Goal: Complete application form

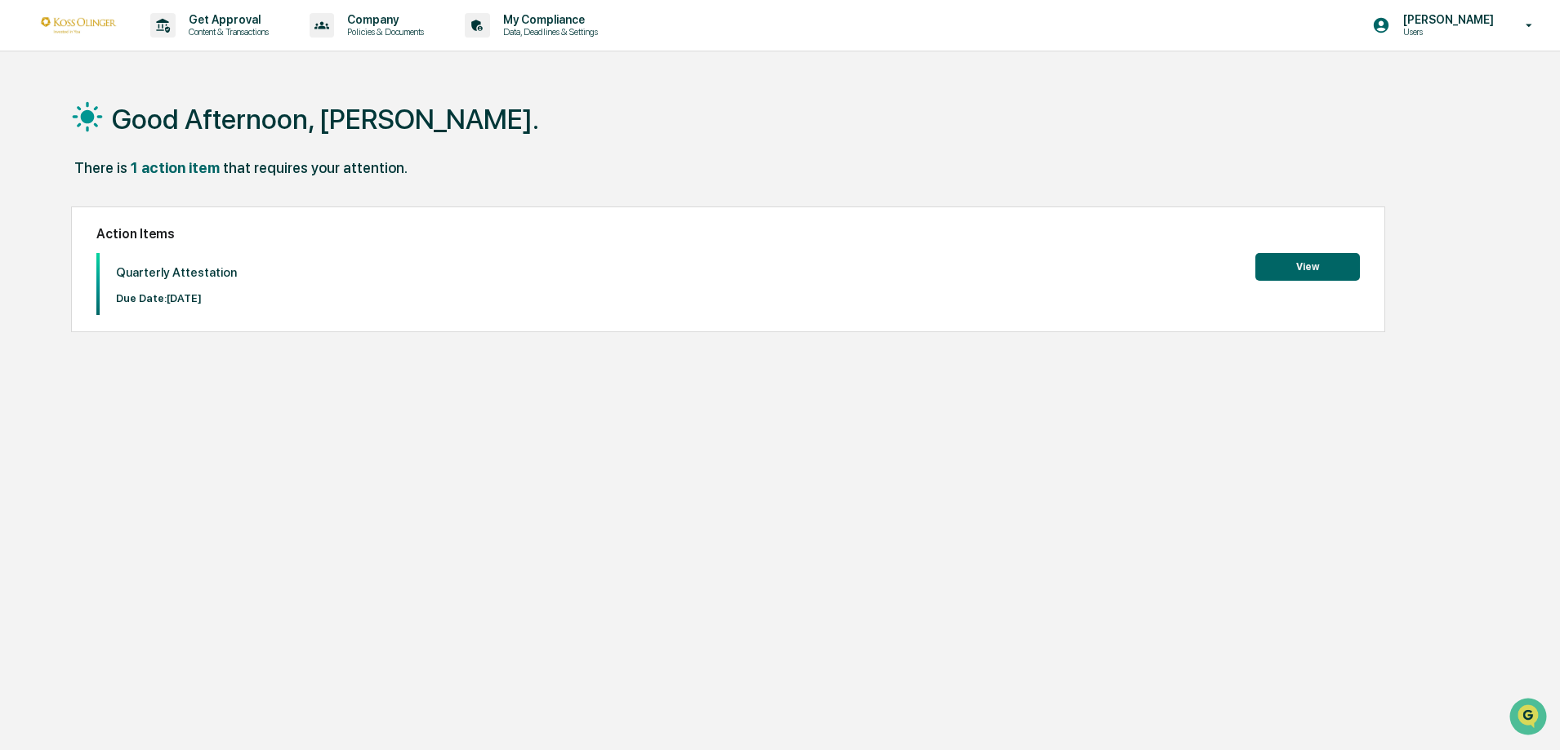
click at [1317, 268] on button "View" at bounding box center [1307, 267] width 105 height 28
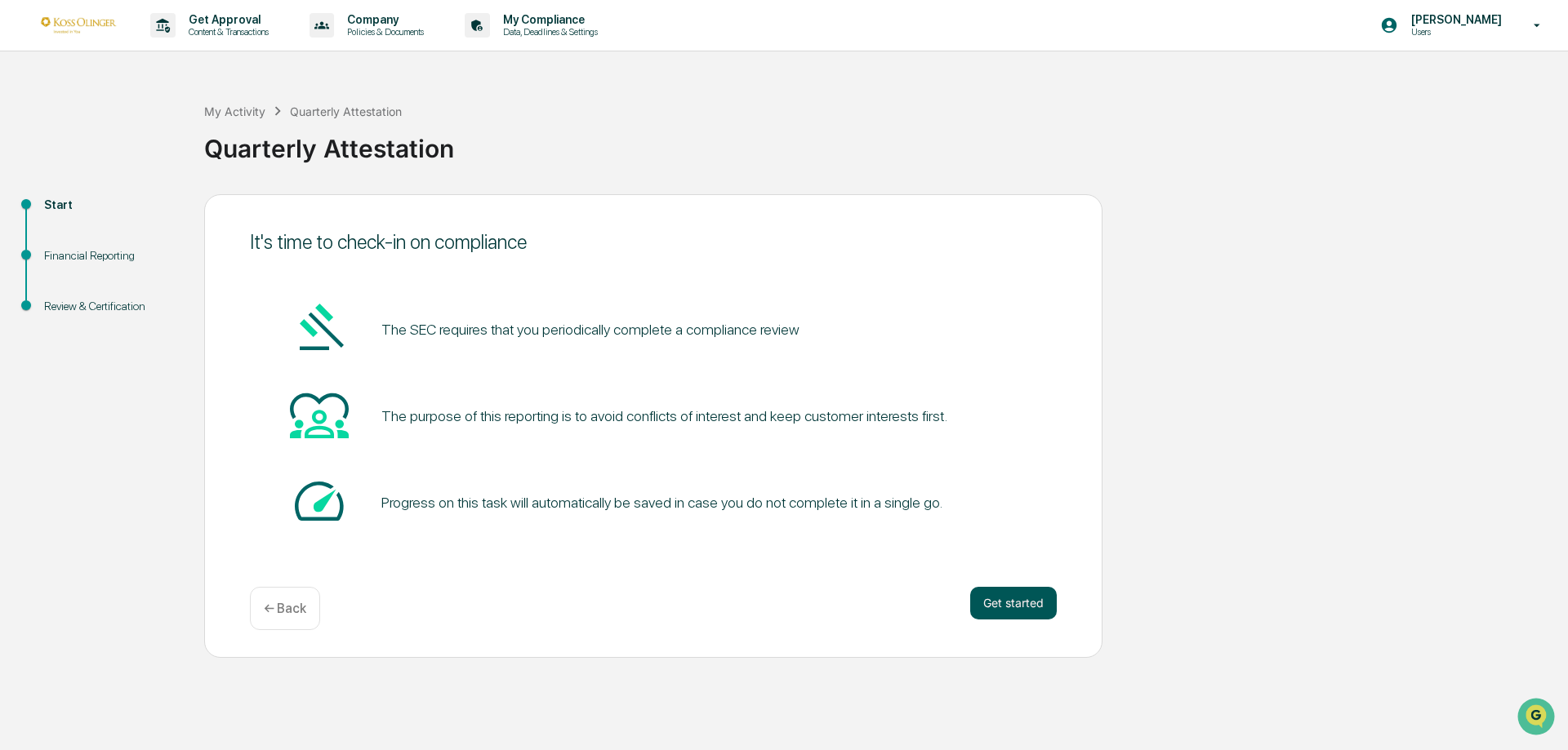
click at [1021, 597] on button "Get started" at bounding box center [1013, 603] width 87 height 33
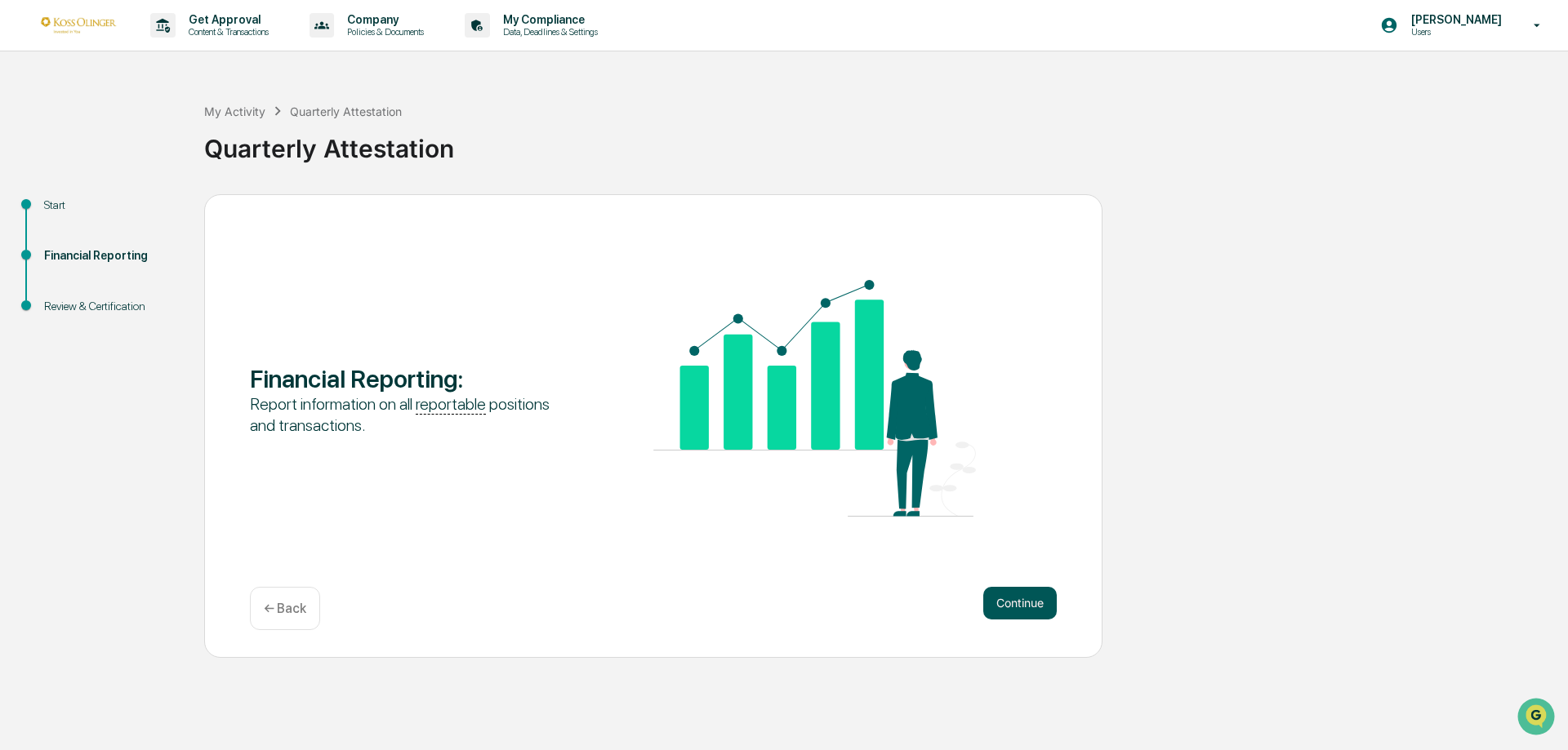
click at [1042, 602] on button "Continue" at bounding box center [1019, 603] width 73 height 33
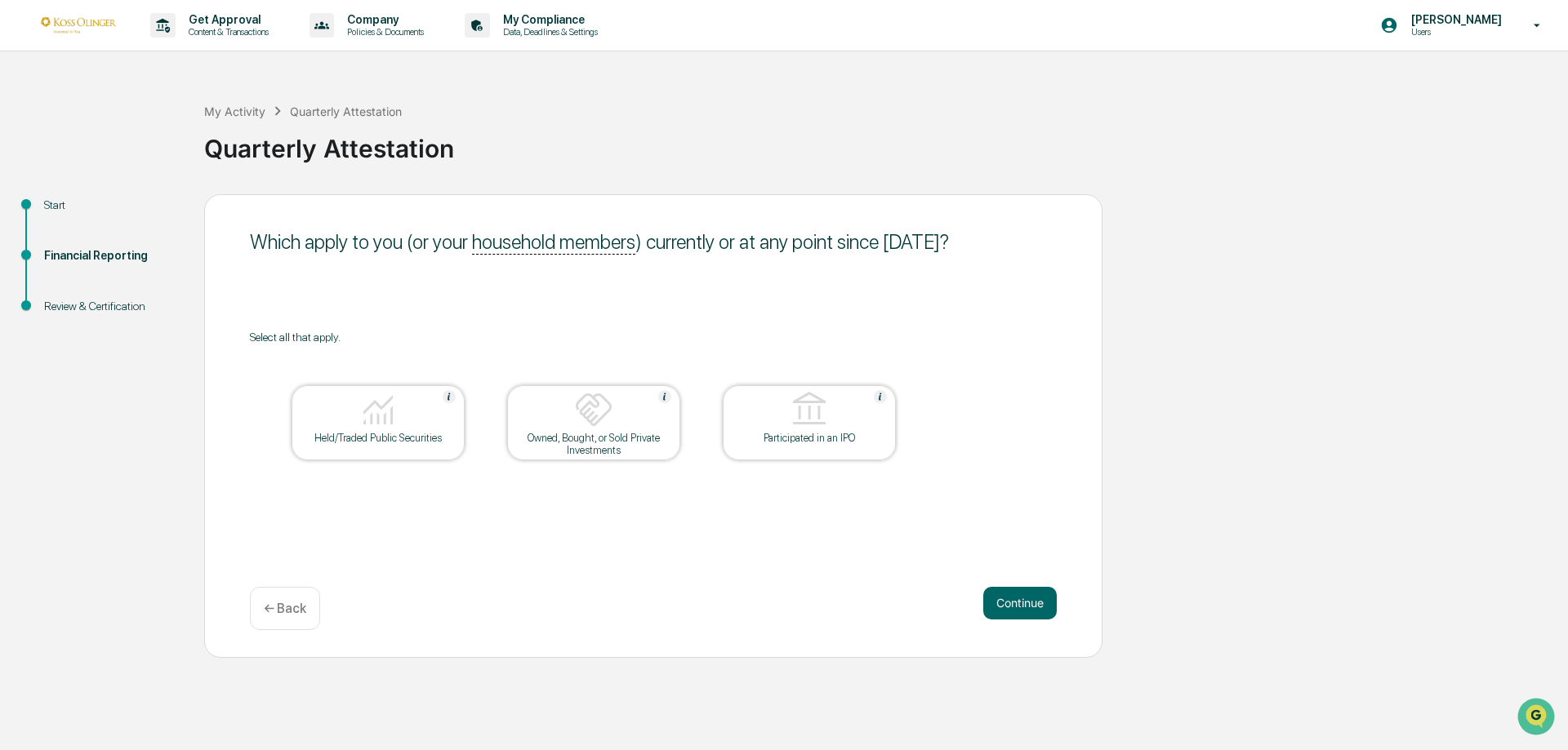
click at [399, 434] on div "Held/Traded Public Securities" at bounding box center [378, 438] width 147 height 12
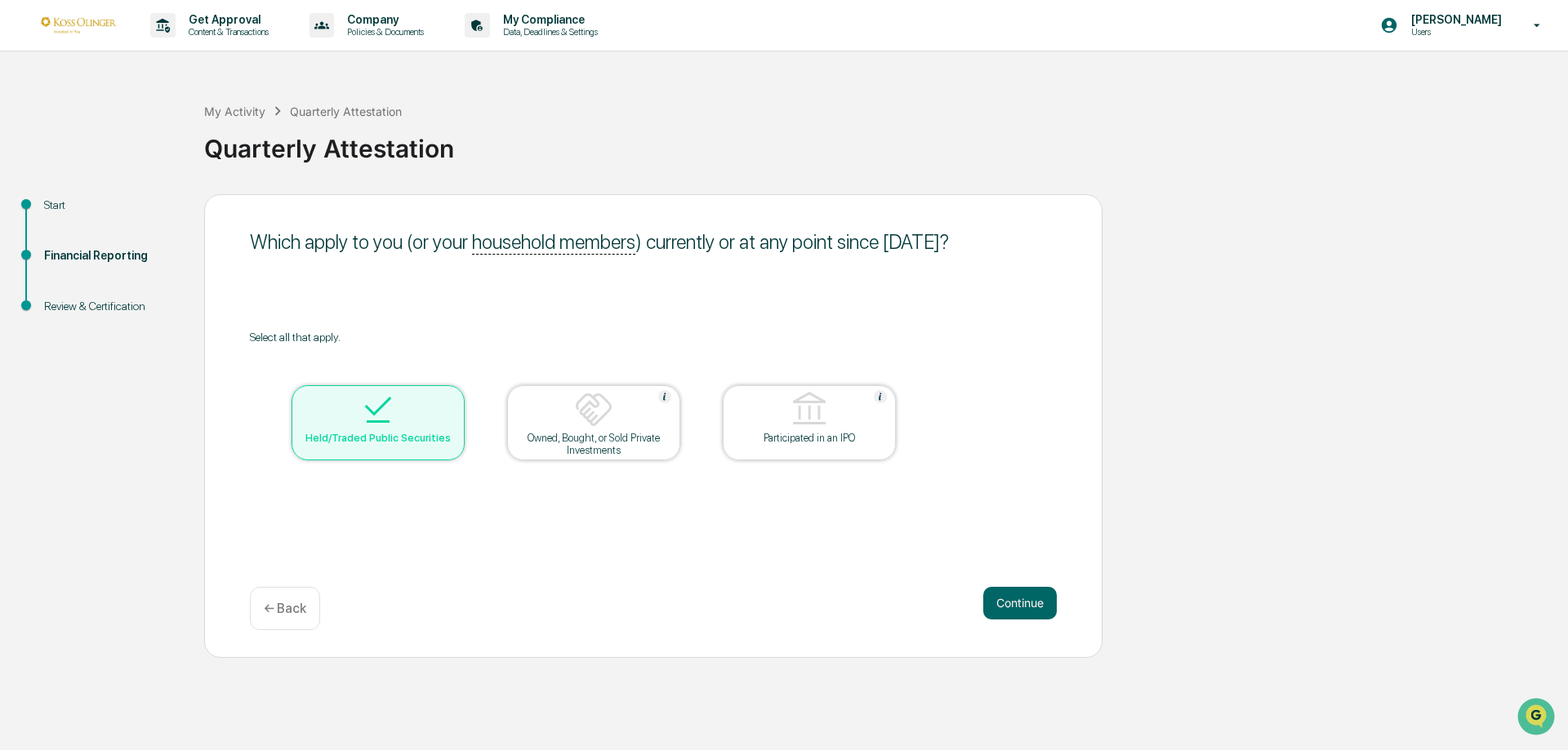
click at [345, 434] on div "Held/Traded Public Securities" at bounding box center [378, 438] width 147 height 12
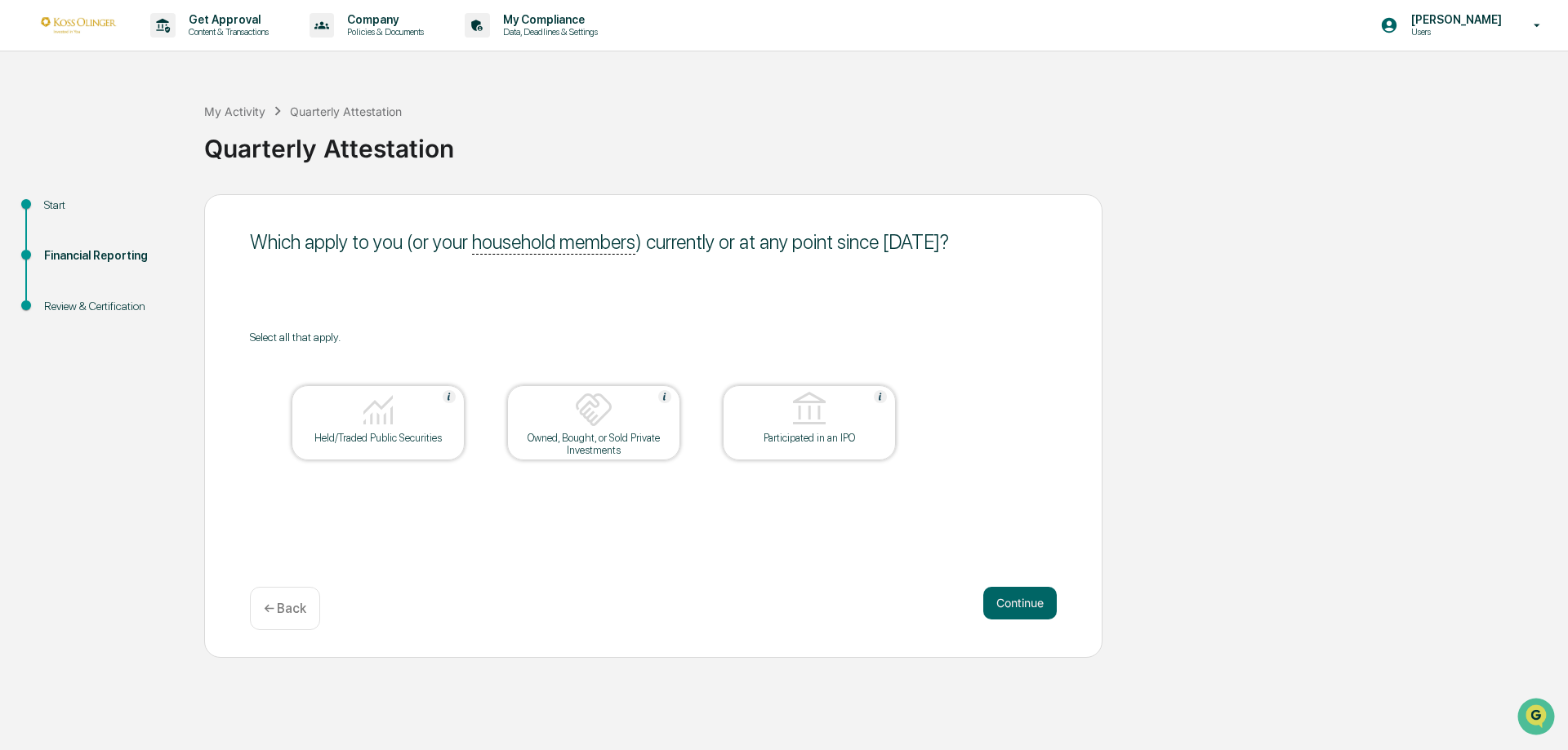
click at [355, 415] on div at bounding box center [377, 411] width 163 height 42
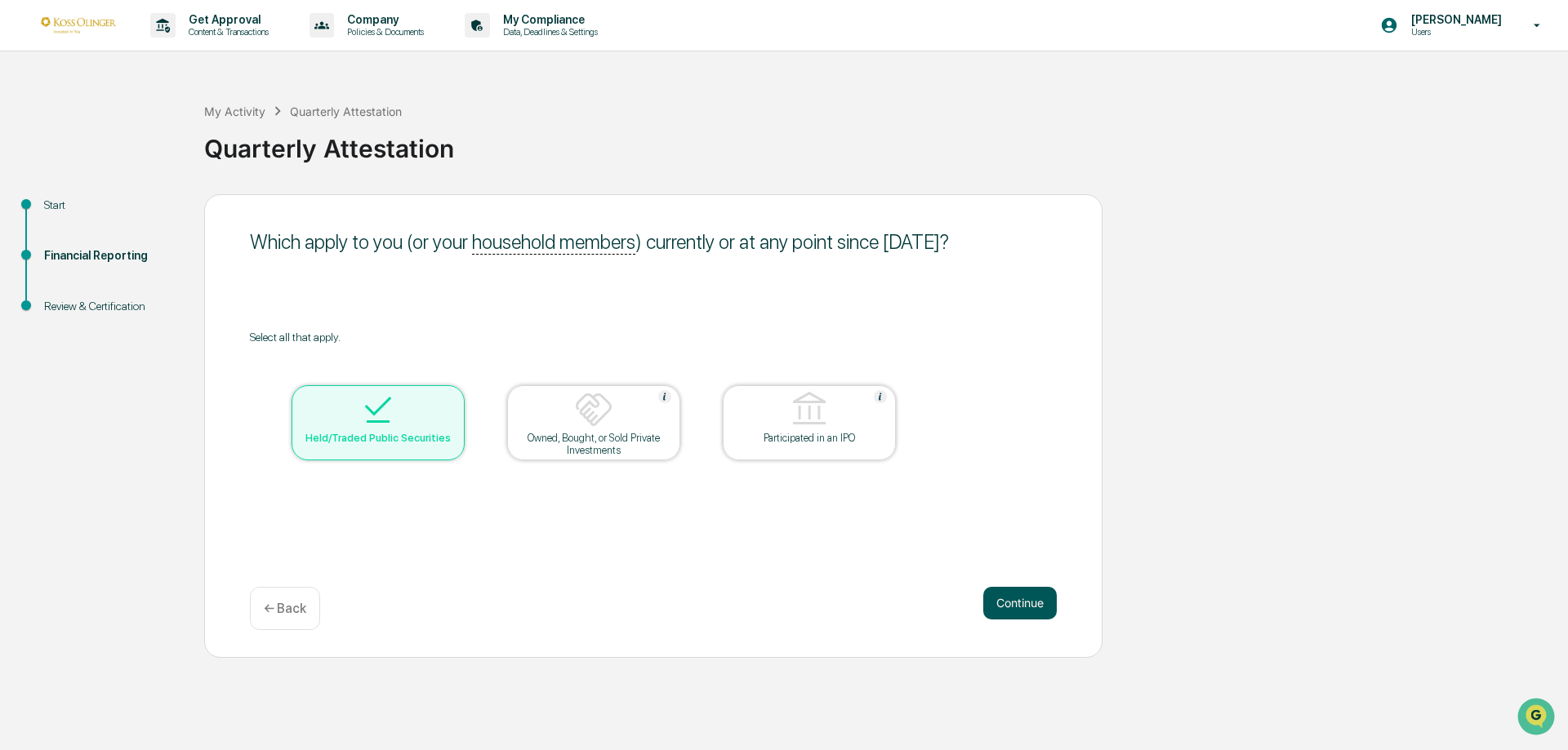
click at [1026, 592] on button "Continue" at bounding box center [1019, 603] width 73 height 33
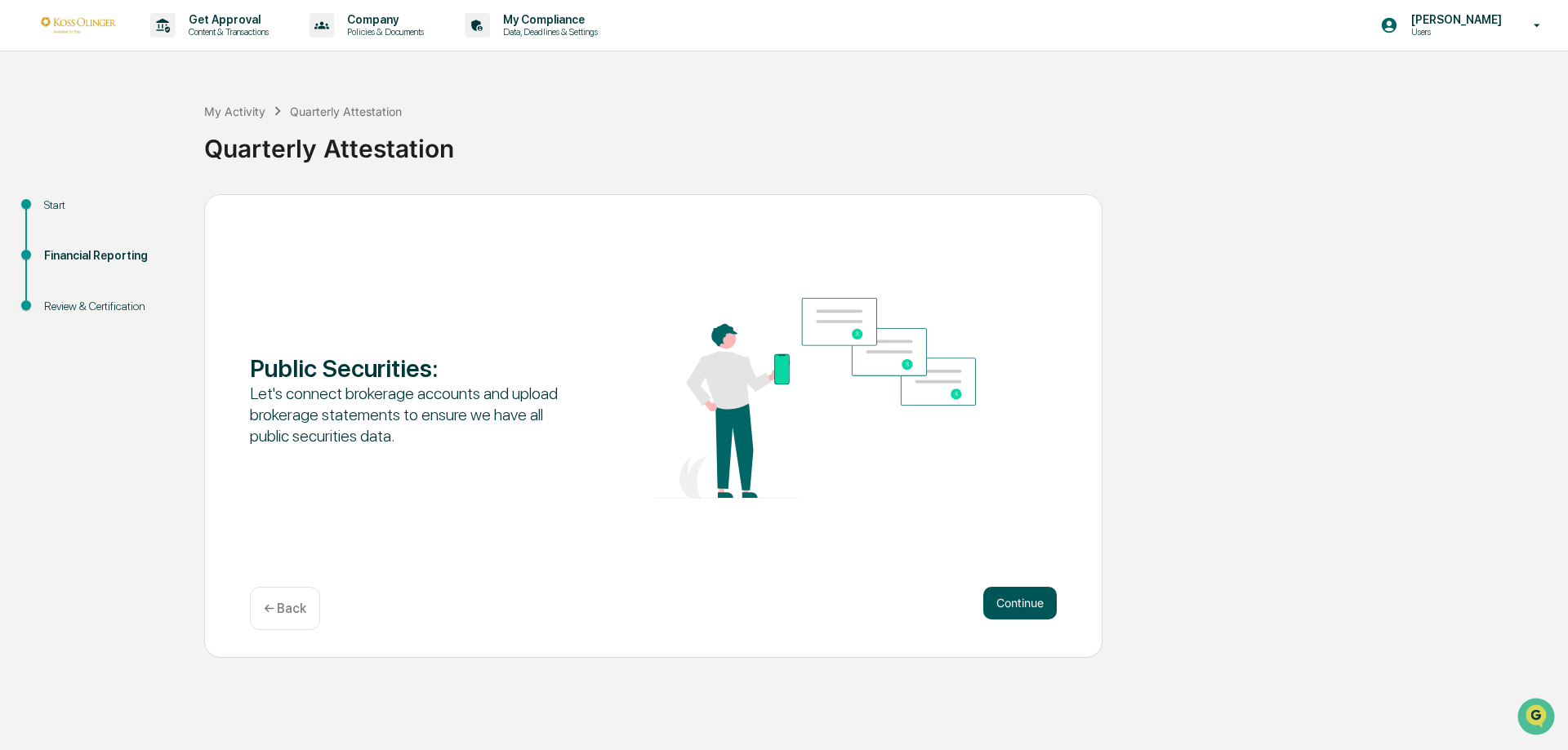
click at [1006, 591] on button "Continue" at bounding box center [1019, 603] width 73 height 33
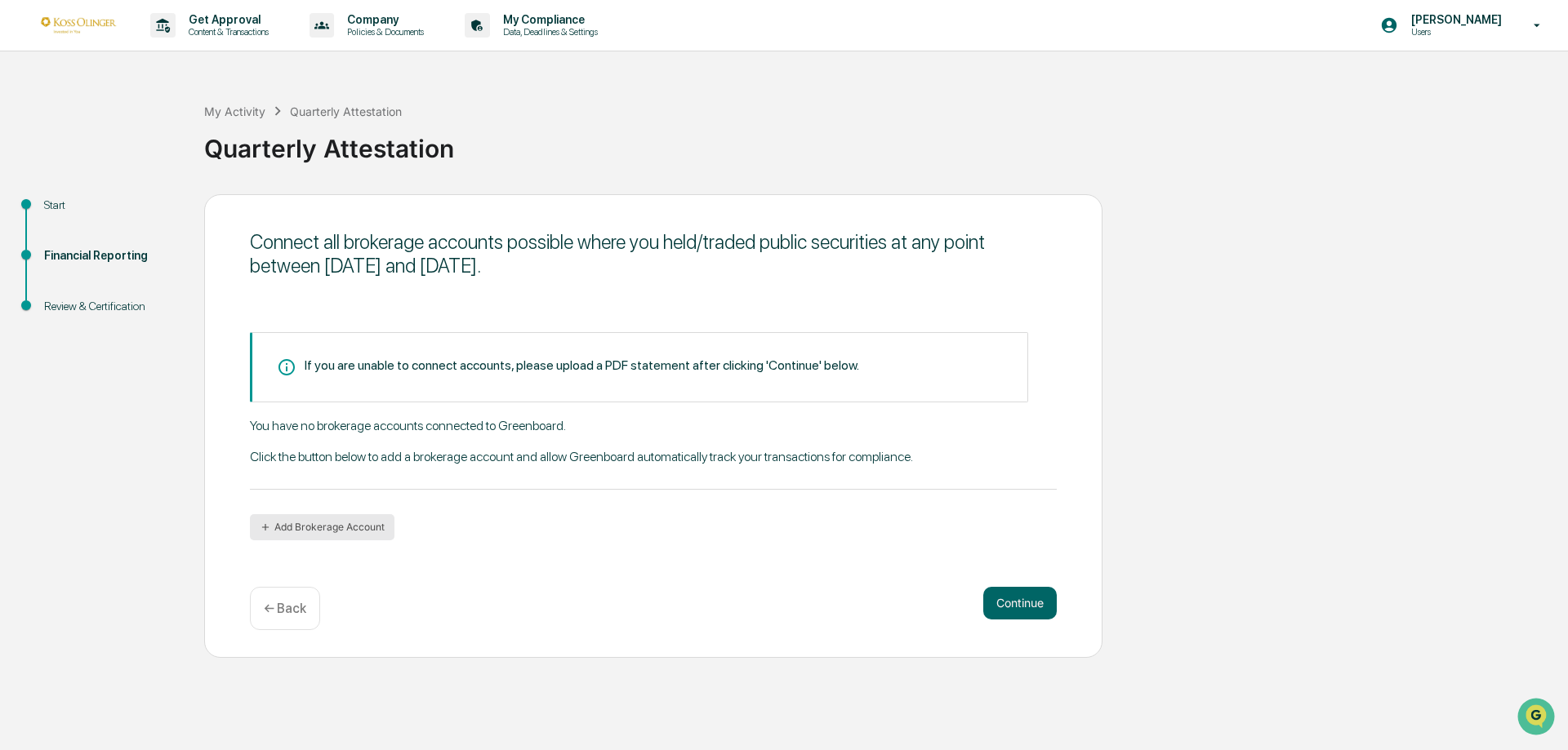
click at [337, 528] on button "Add Brokerage Account" at bounding box center [322, 527] width 145 height 26
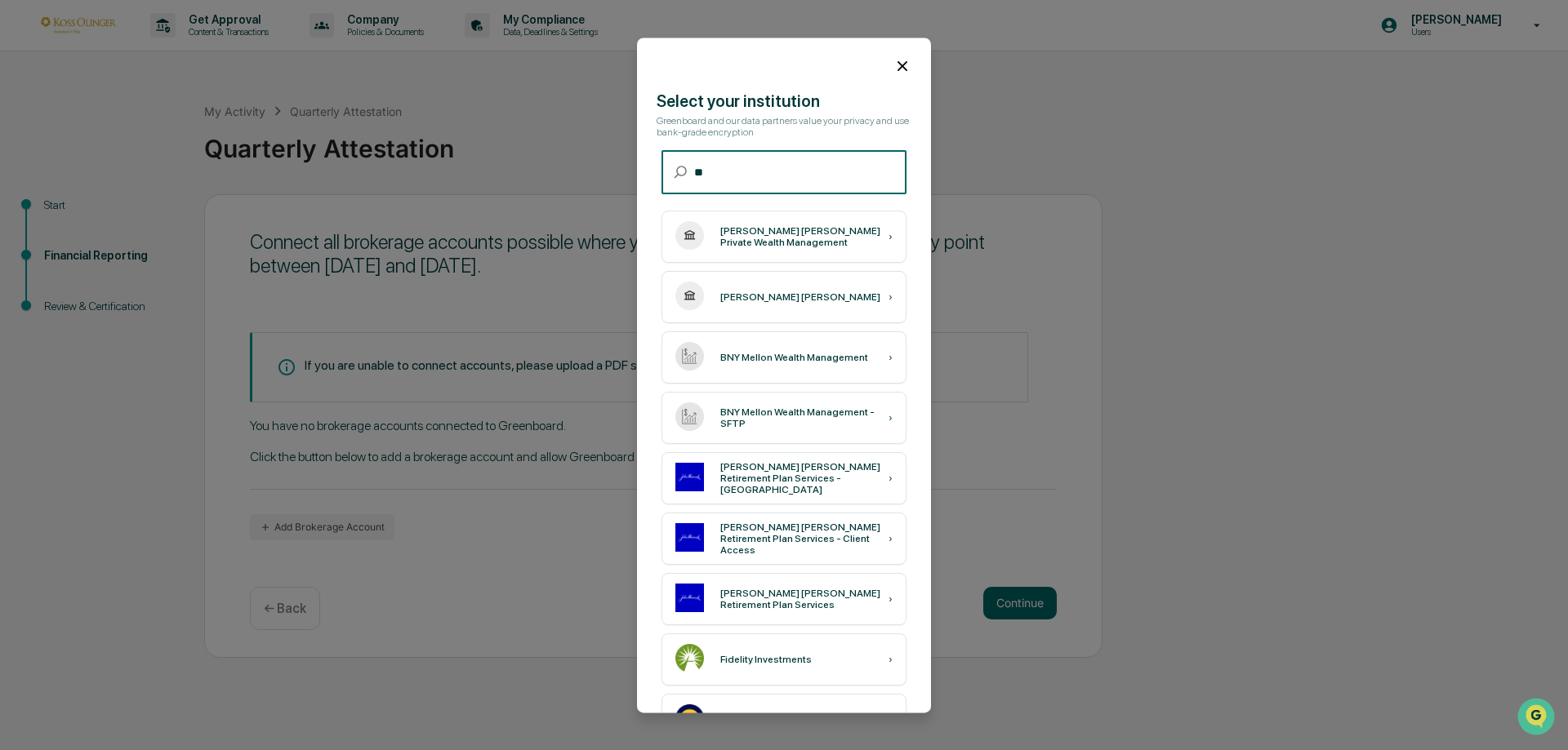
type input "*"
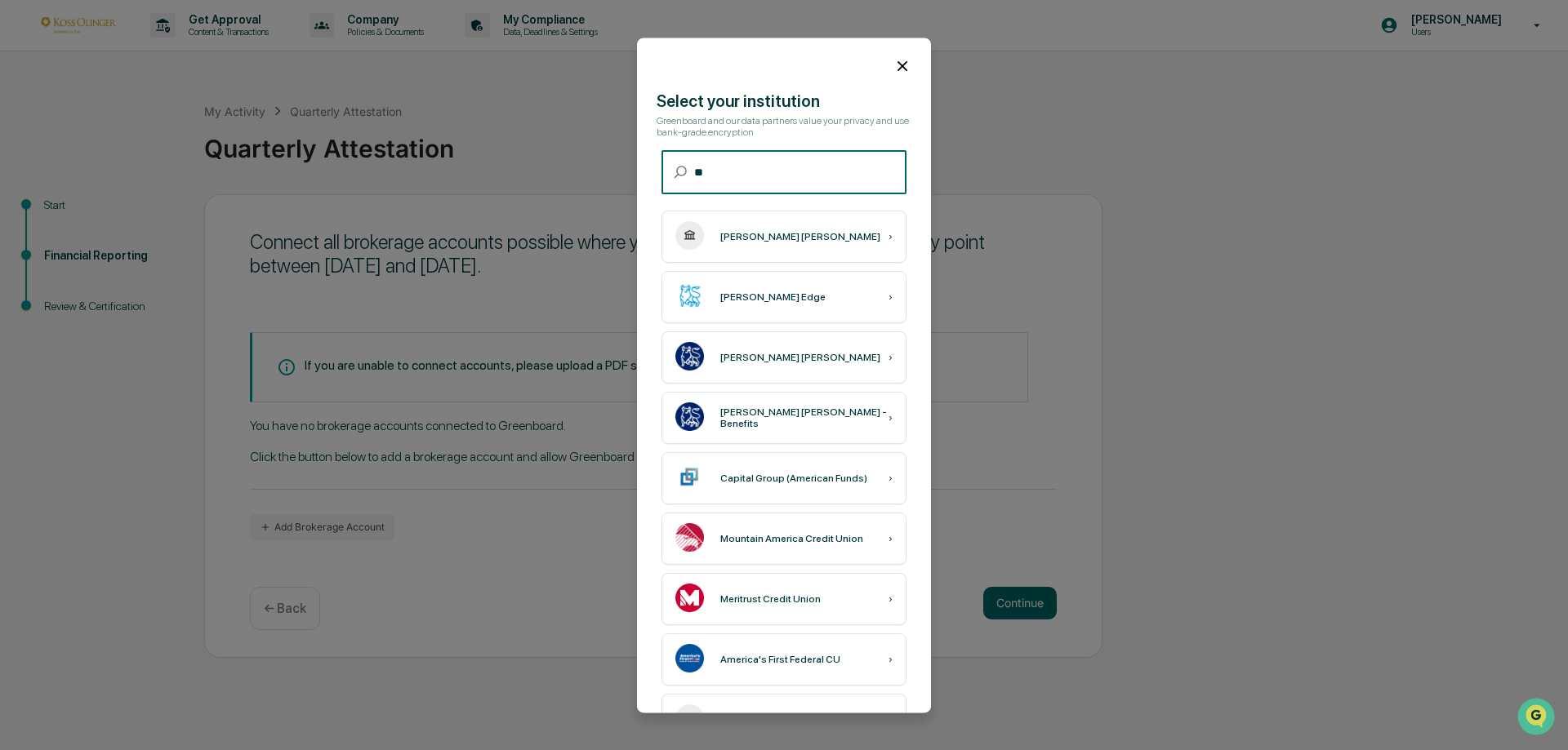
type input "*"
type input "***"
click at [853, 354] on div "[PERSON_NAME] [PERSON_NAME] ›" at bounding box center [783, 358] width 245 height 52
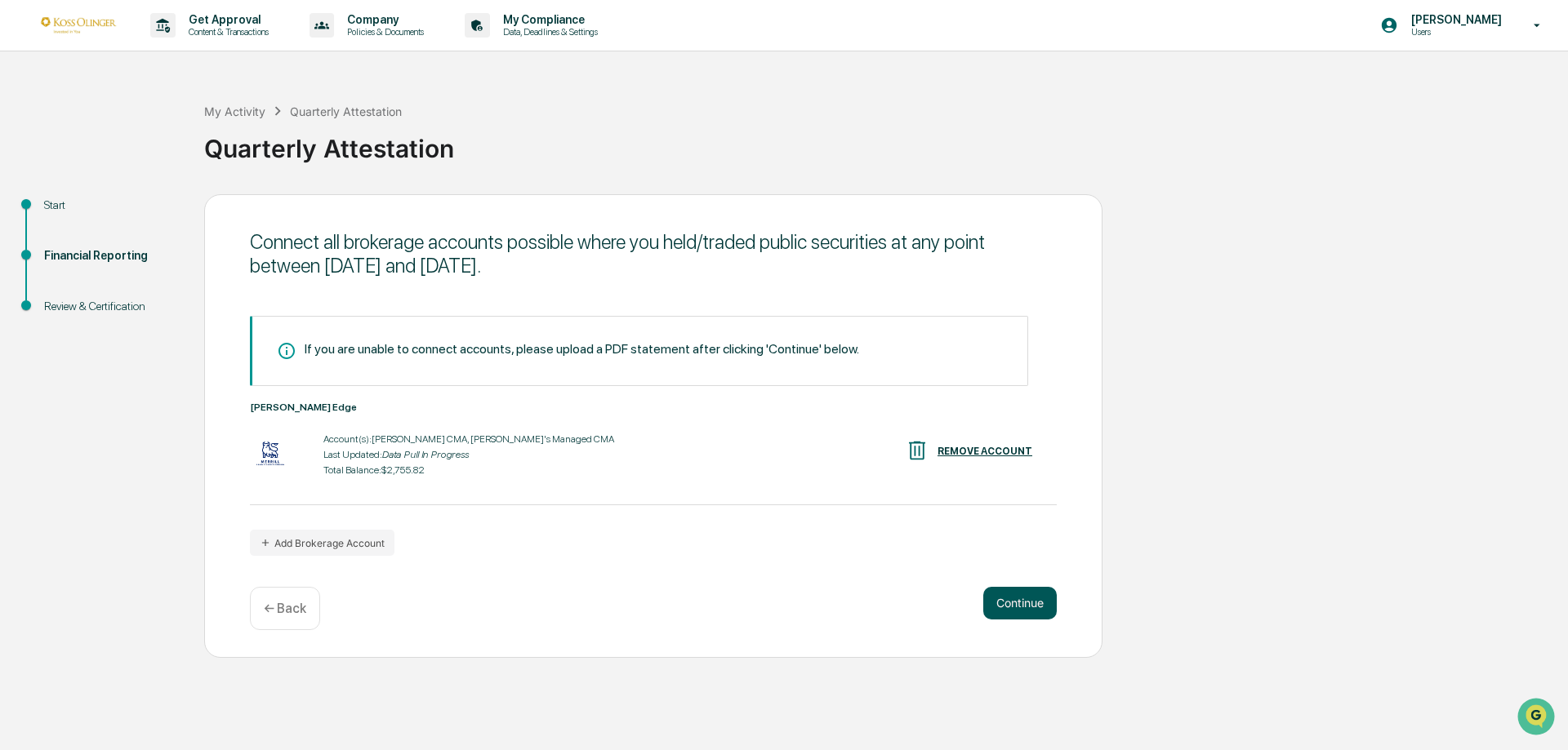
click at [1035, 596] on button "Continue" at bounding box center [1019, 603] width 73 height 33
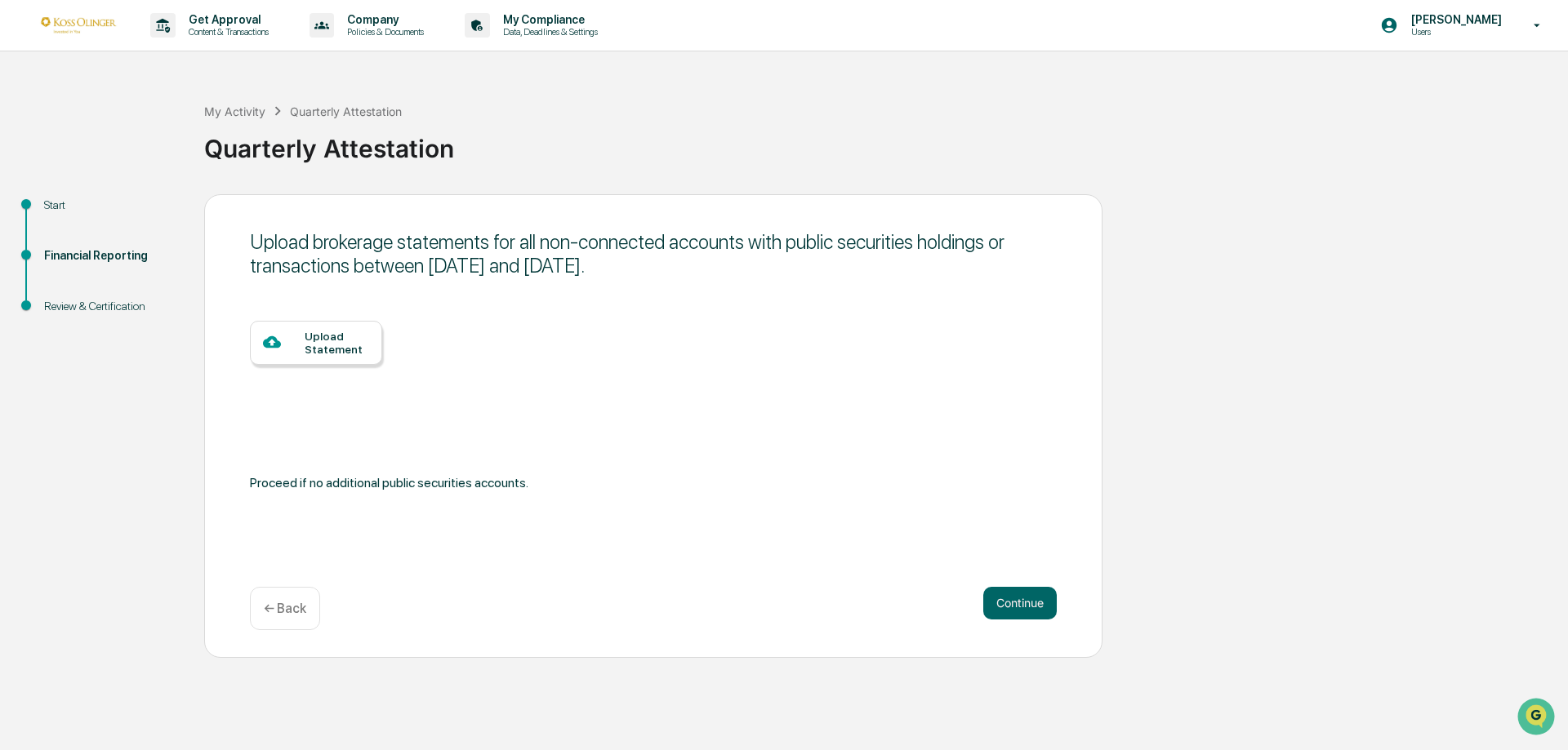
click at [293, 606] on p "← Back" at bounding box center [285, 609] width 42 height 16
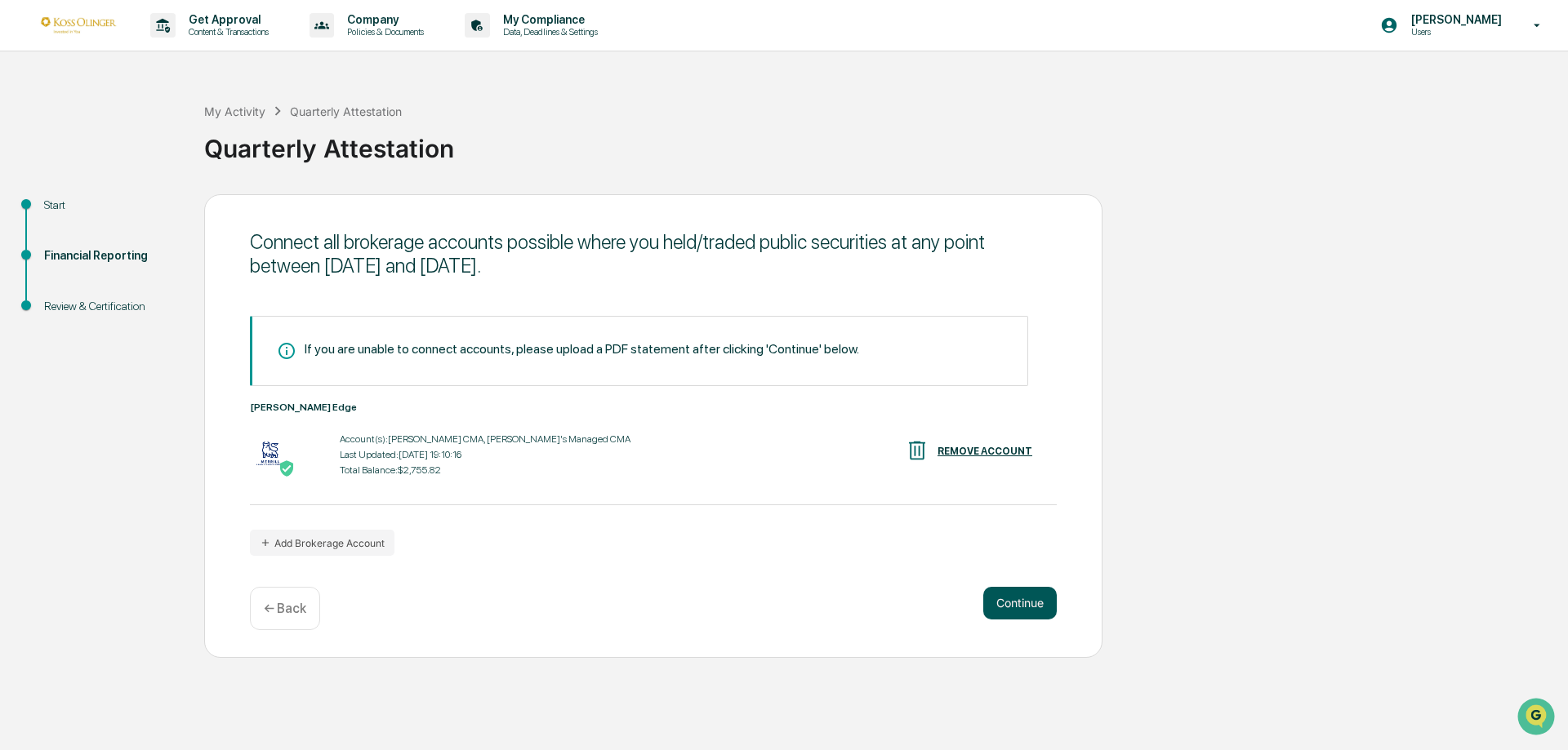
click at [1014, 613] on button "Continue" at bounding box center [1019, 603] width 73 height 33
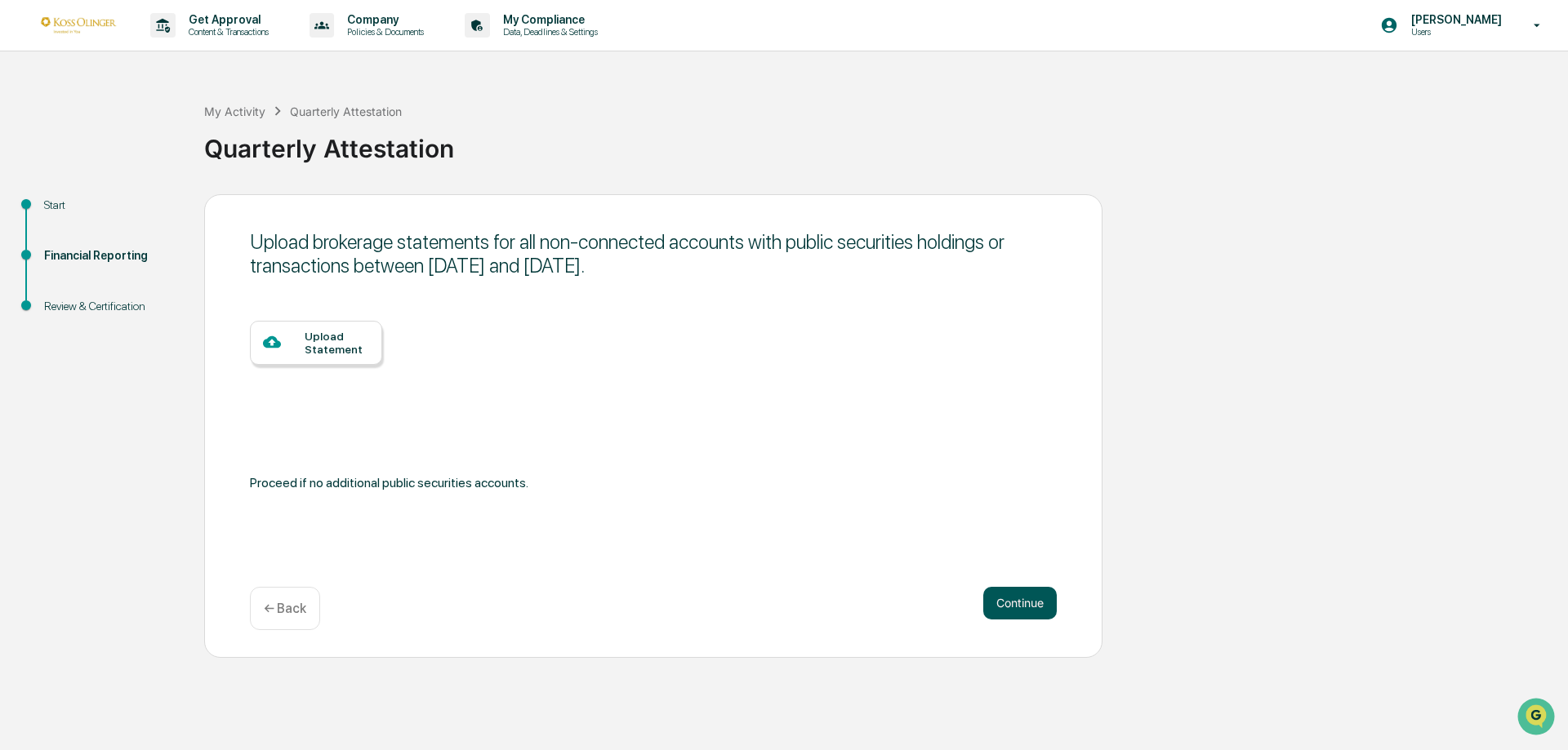
click at [991, 603] on button "Continue" at bounding box center [1019, 603] width 73 height 33
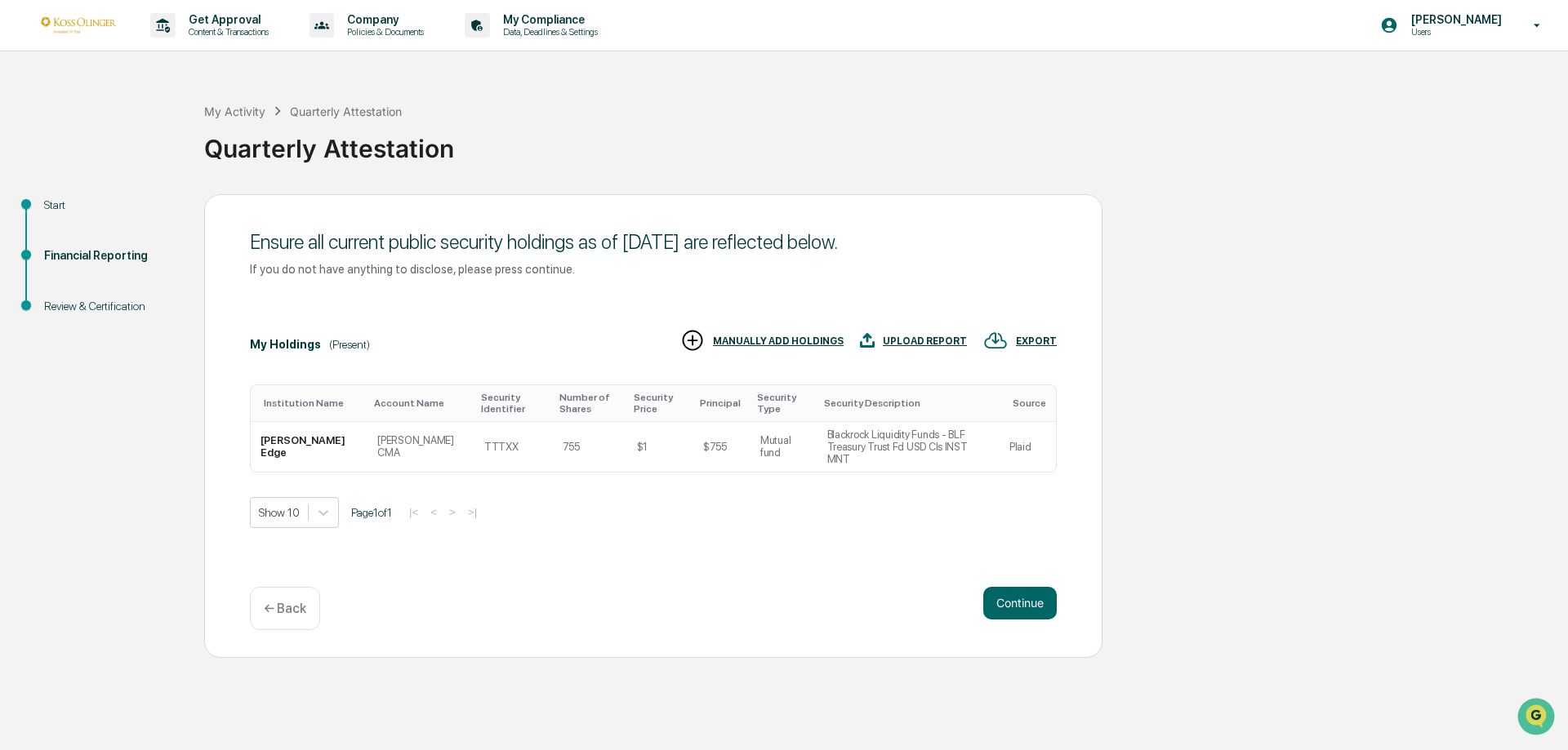
click at [278, 605] on p "← Back" at bounding box center [285, 609] width 42 height 16
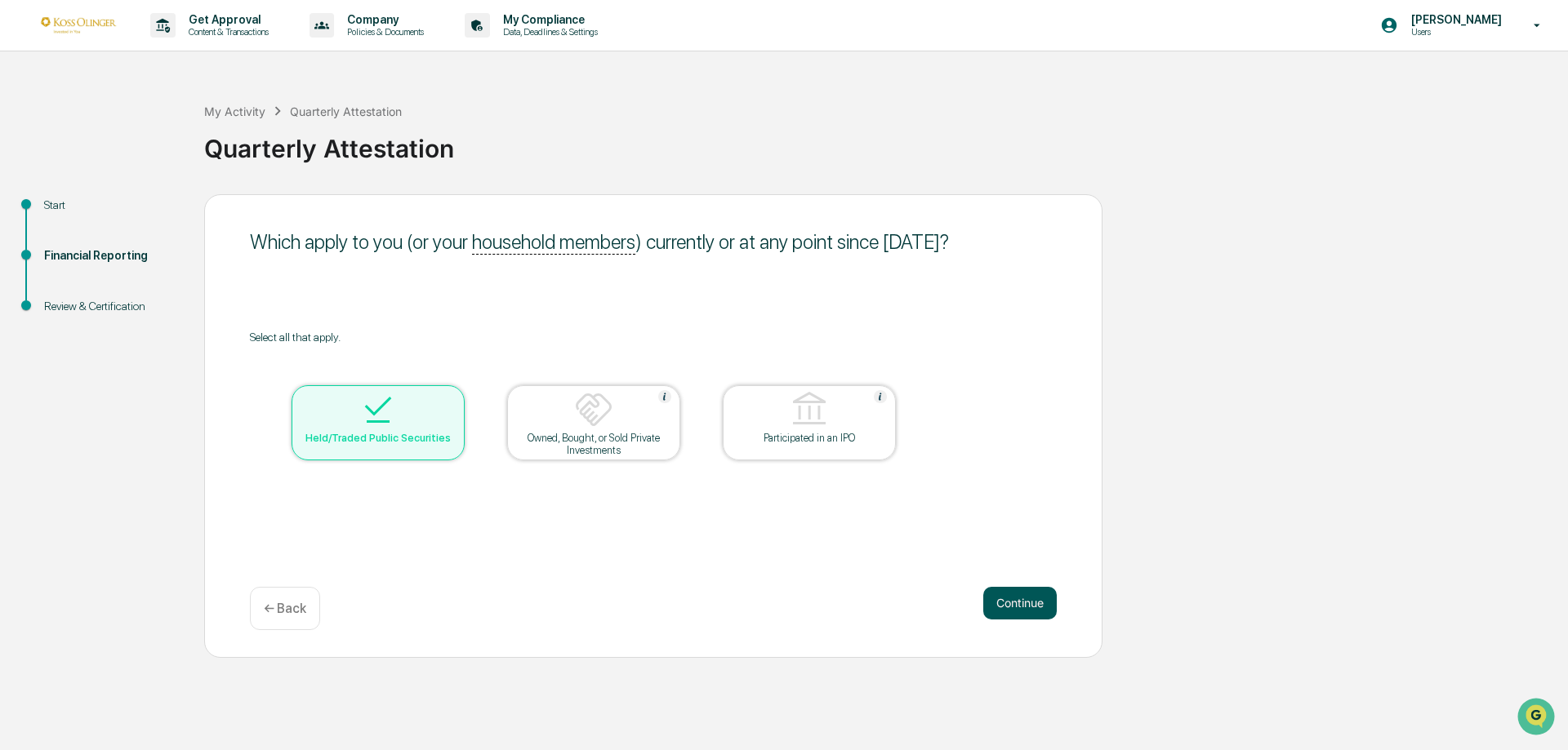
click at [1034, 612] on button "Continue" at bounding box center [1019, 603] width 73 height 33
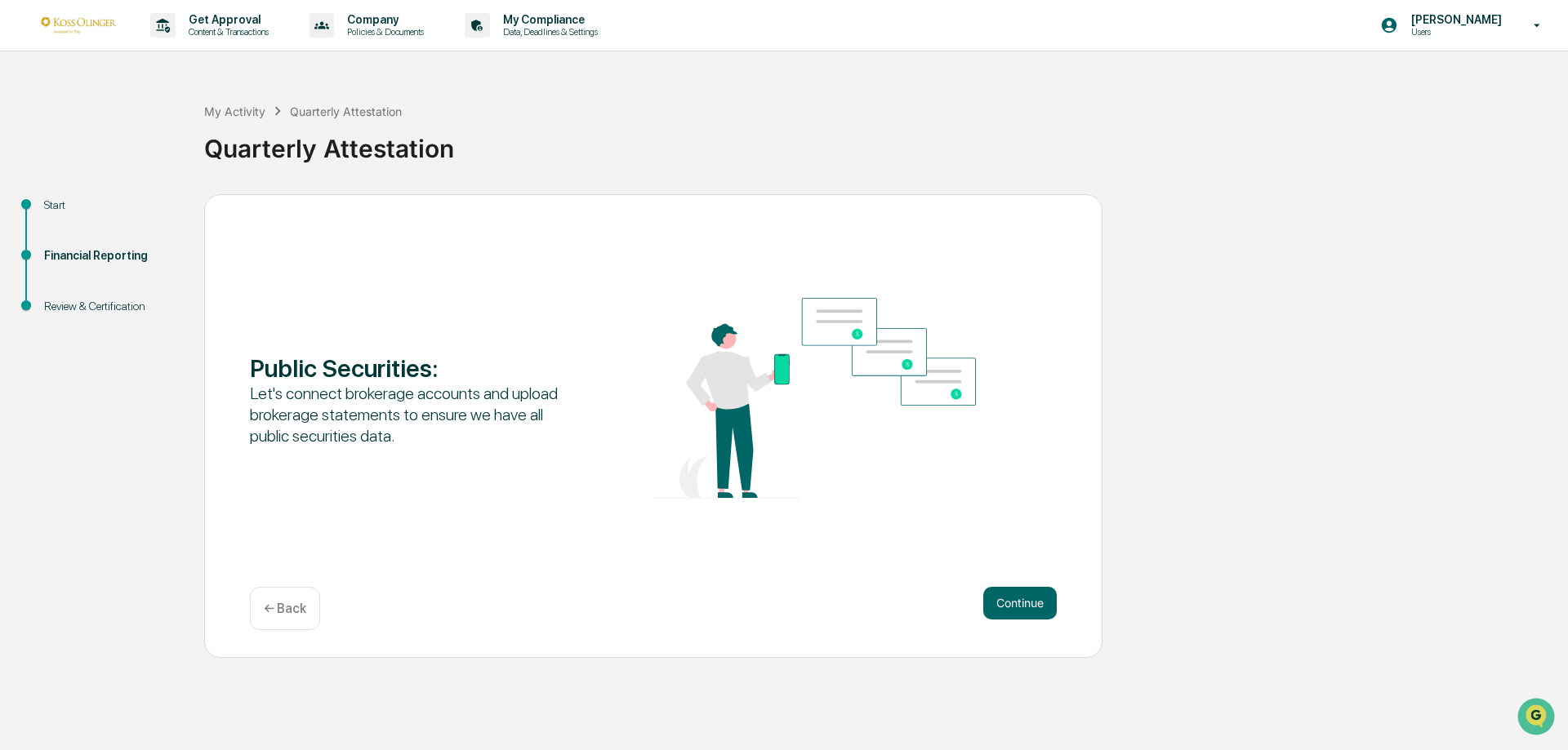
click at [1034, 612] on button "Continue" at bounding box center [1019, 603] width 73 height 33
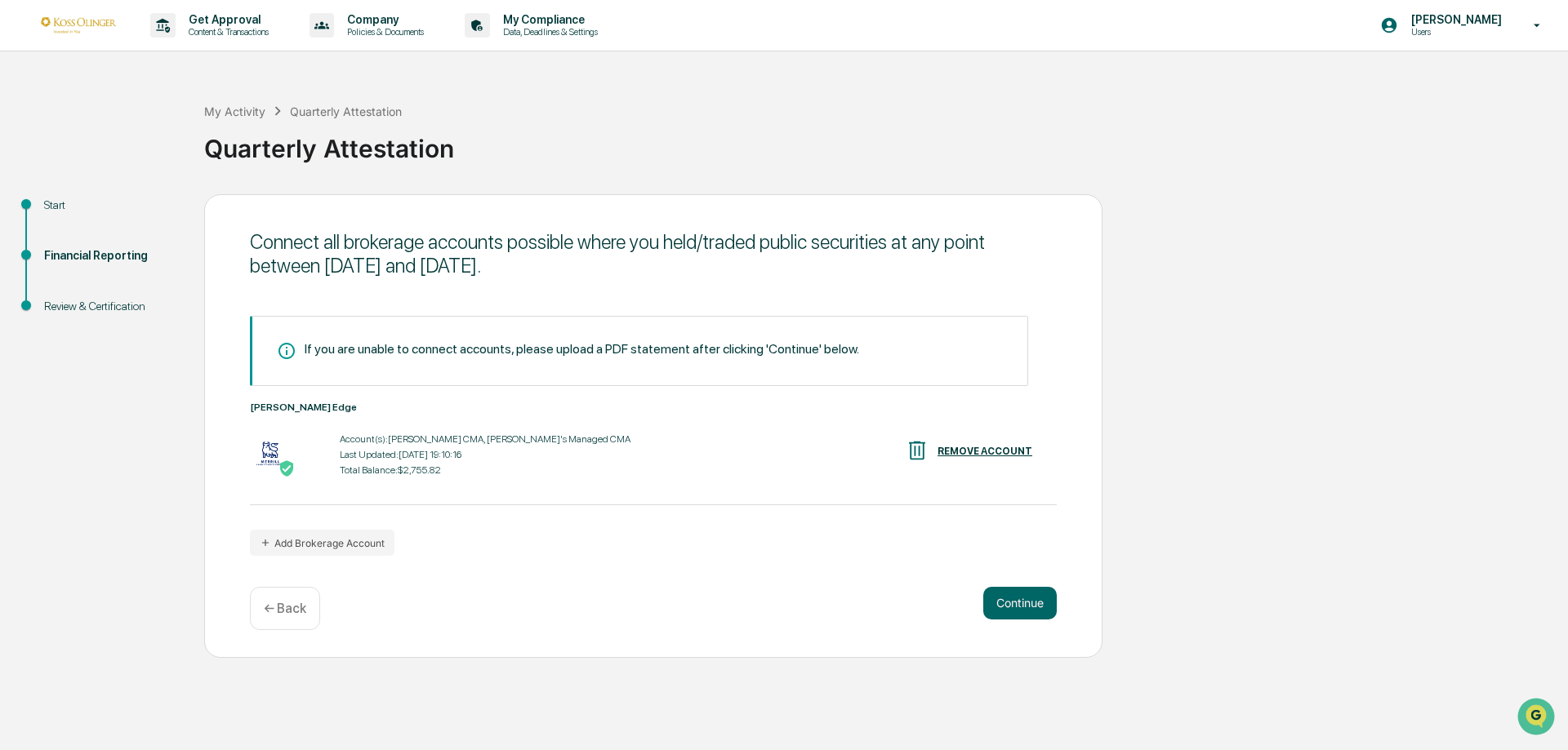
click at [1034, 612] on button "Continue" at bounding box center [1019, 603] width 73 height 33
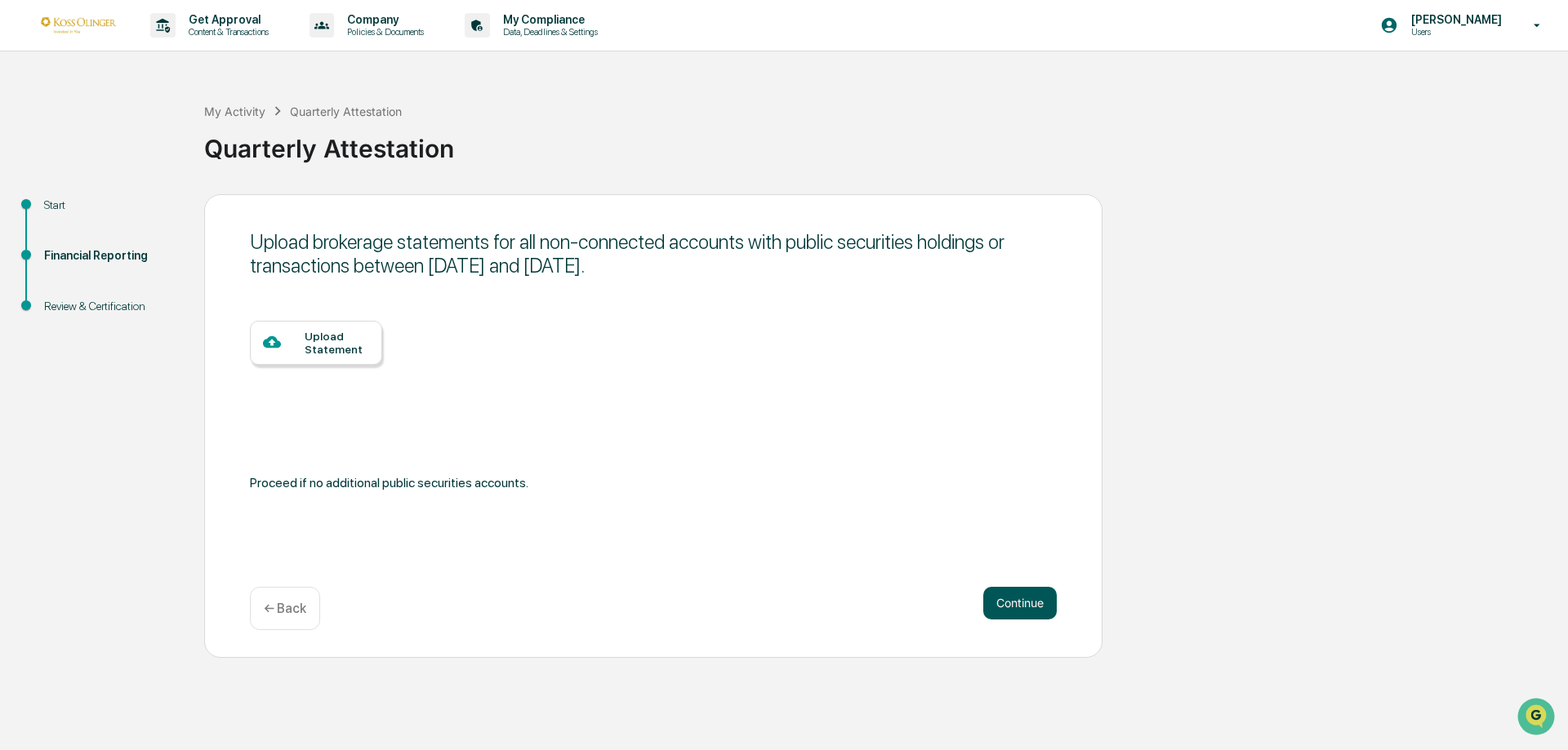
click at [1008, 603] on button "Continue" at bounding box center [1019, 603] width 73 height 33
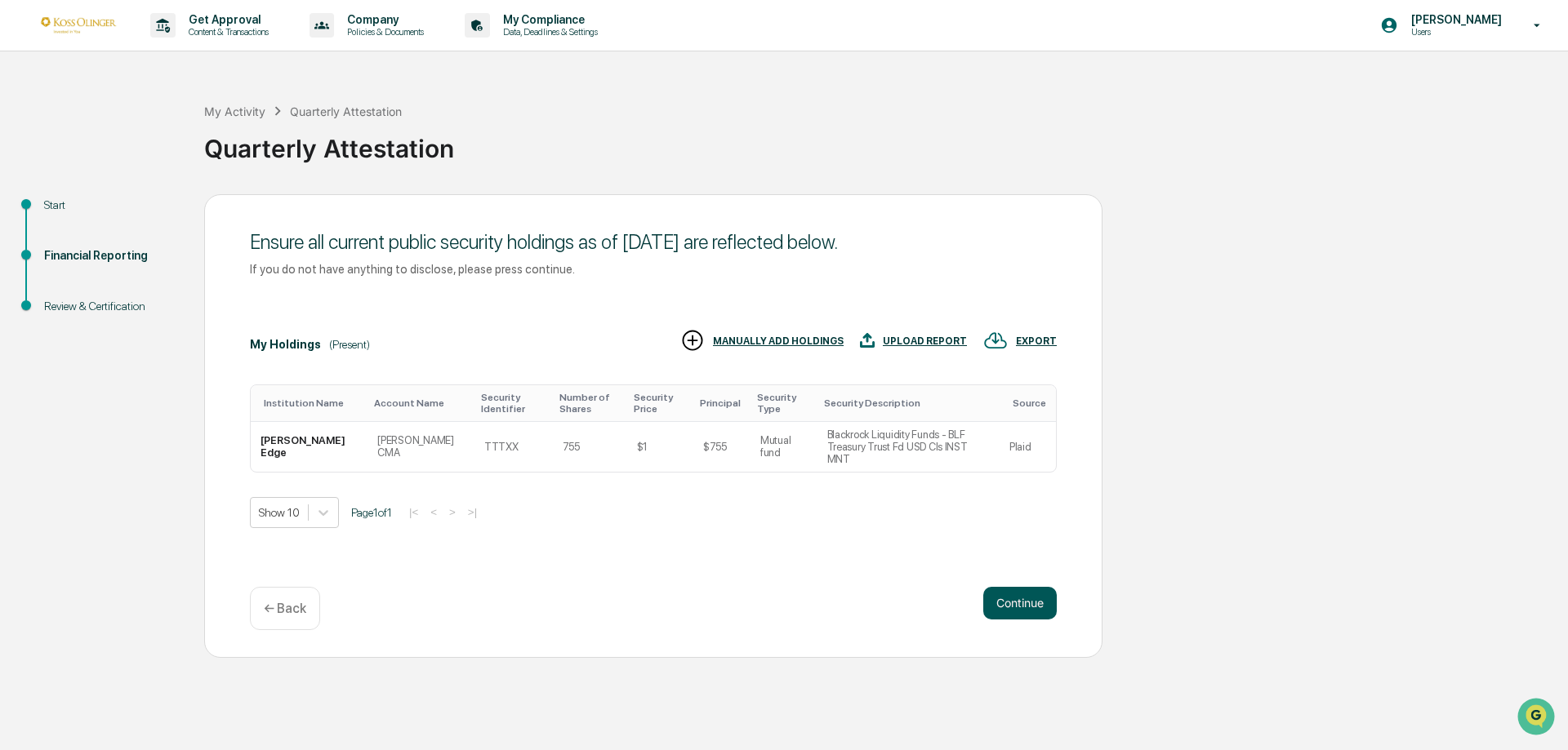
click at [1026, 605] on button "Continue" at bounding box center [1019, 603] width 73 height 33
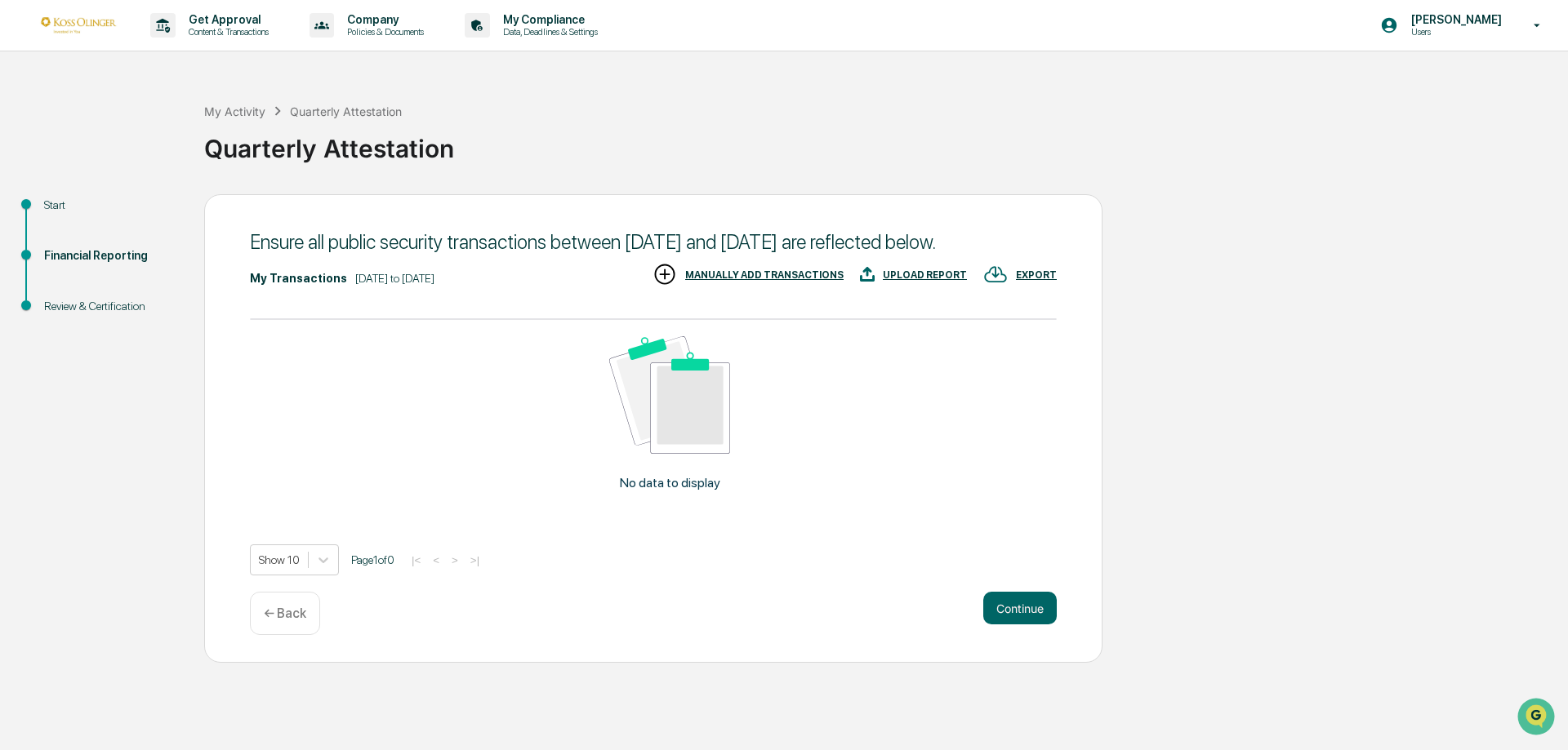
click at [302, 621] on p "← Back" at bounding box center [285, 614] width 42 height 16
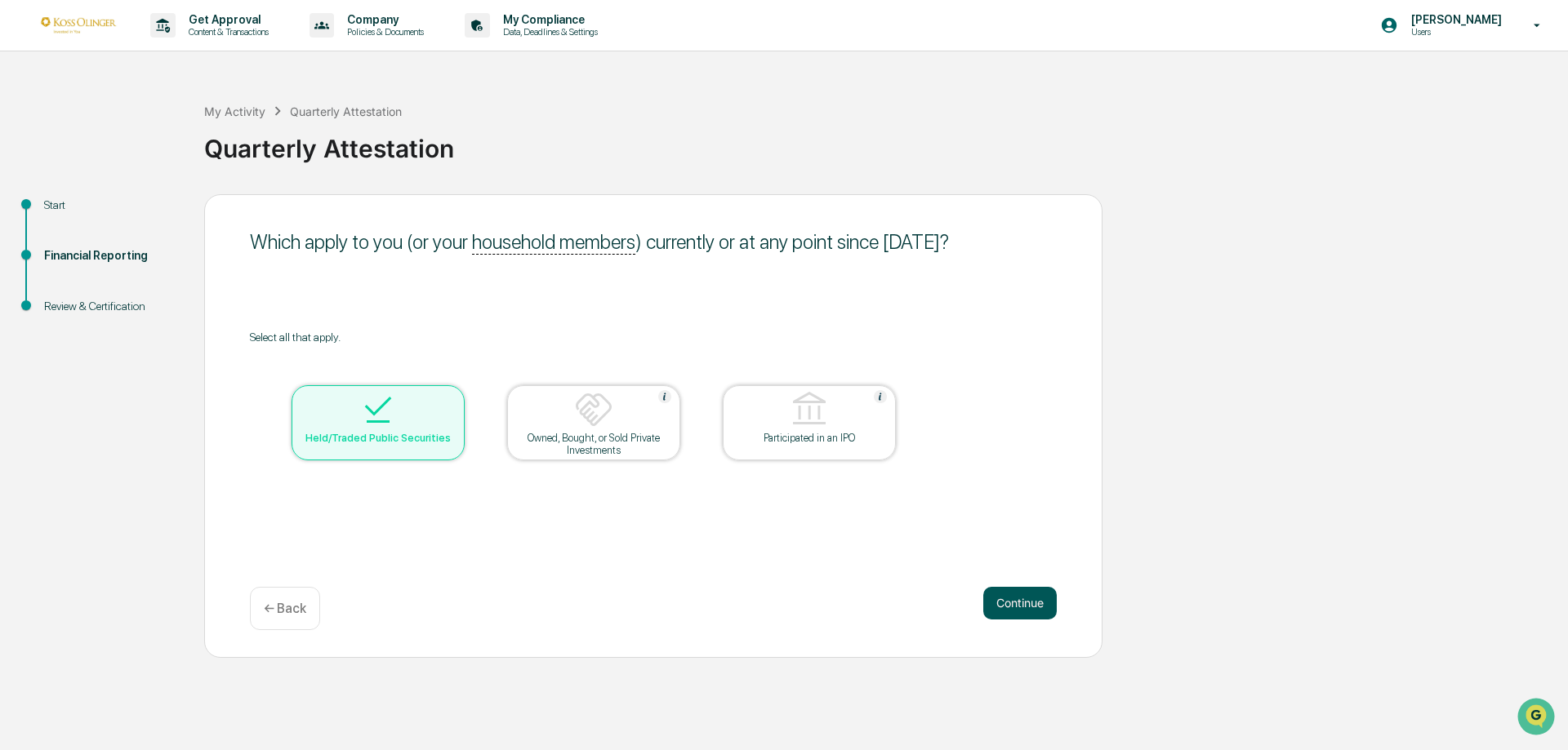
click at [1017, 592] on button "Continue" at bounding box center [1019, 603] width 73 height 33
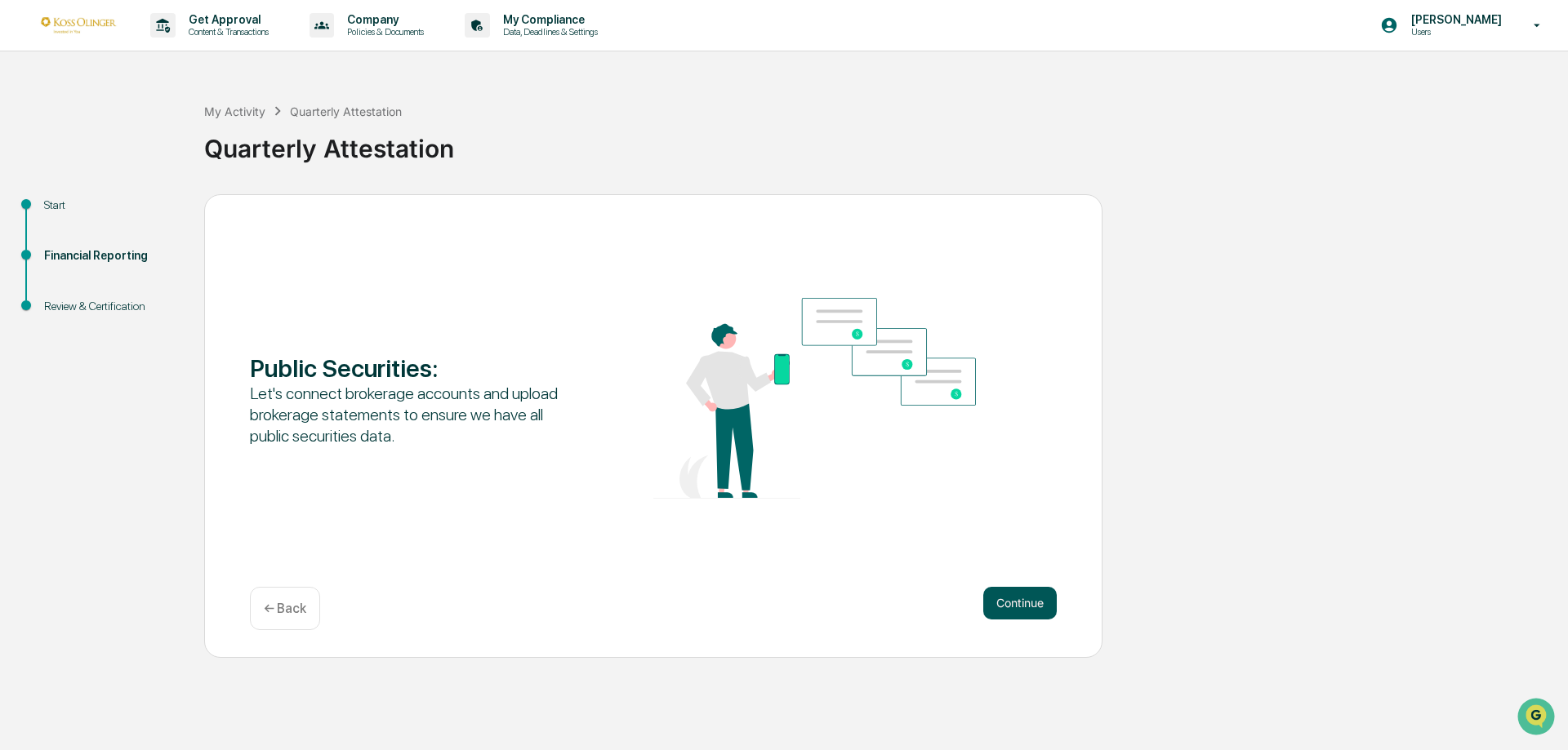
click at [1019, 609] on button "Continue" at bounding box center [1019, 603] width 73 height 33
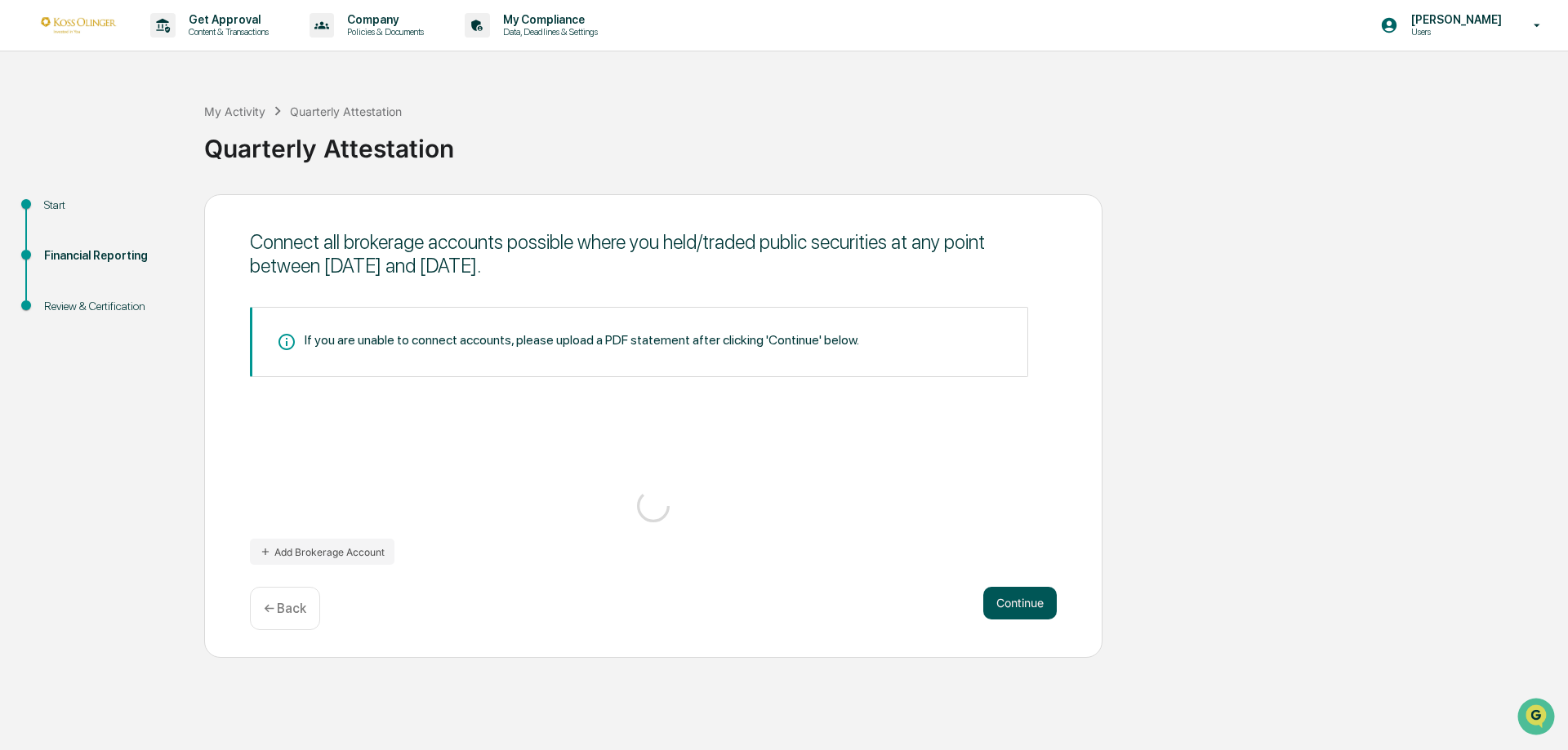
click at [1019, 609] on button "Continue" at bounding box center [1019, 603] width 73 height 33
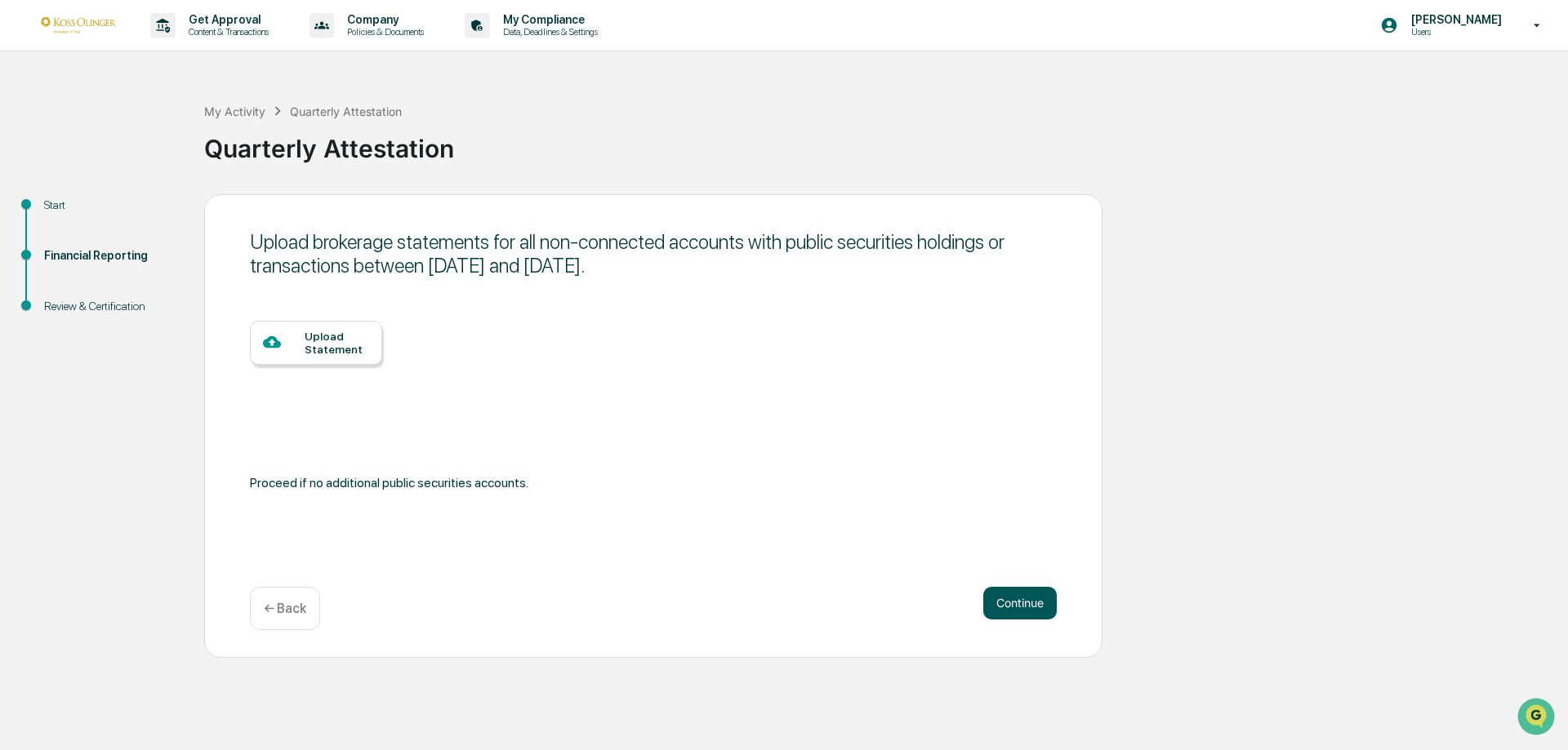
click at [1019, 609] on button "Continue" at bounding box center [1019, 603] width 73 height 33
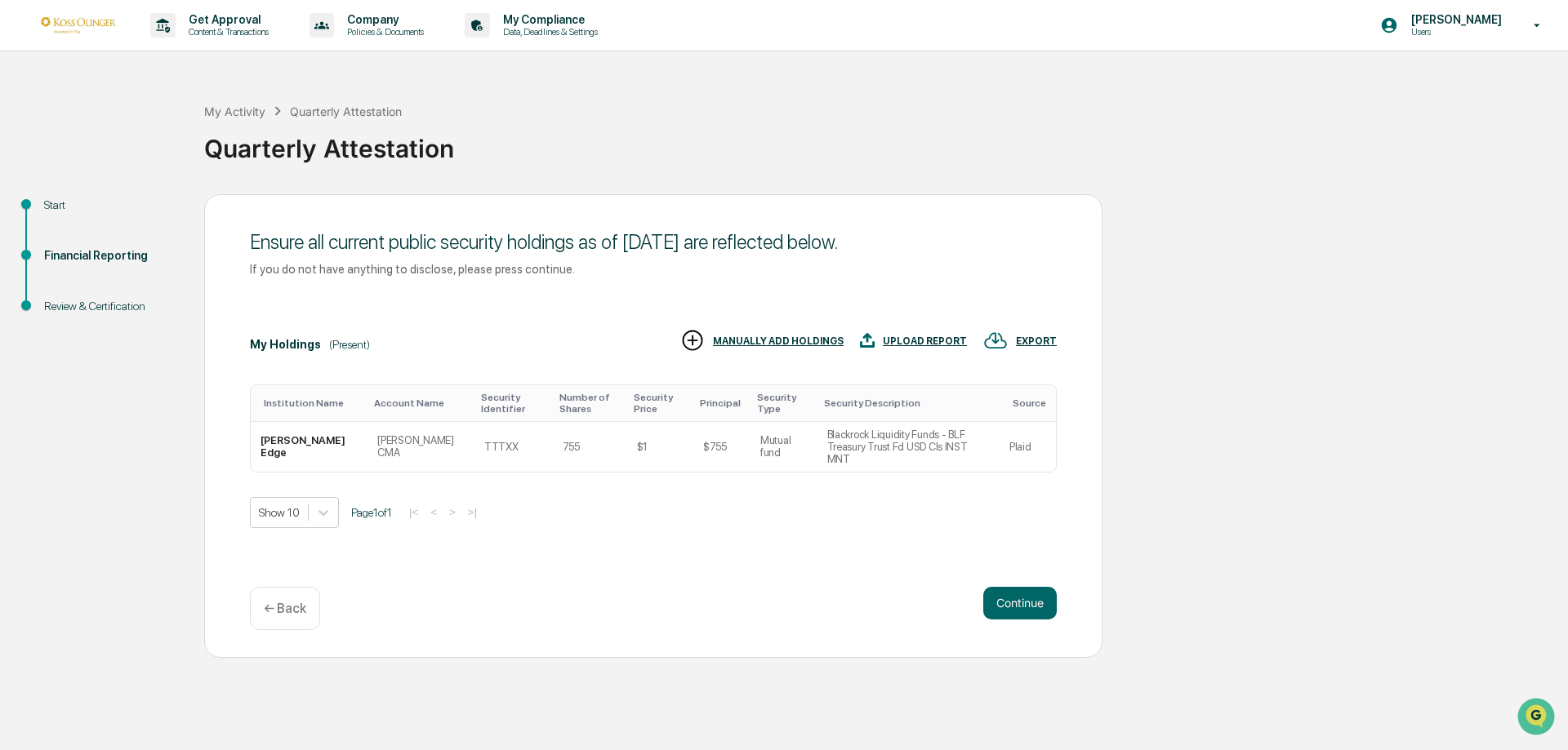
click at [1019, 609] on button "Continue" at bounding box center [1019, 603] width 73 height 33
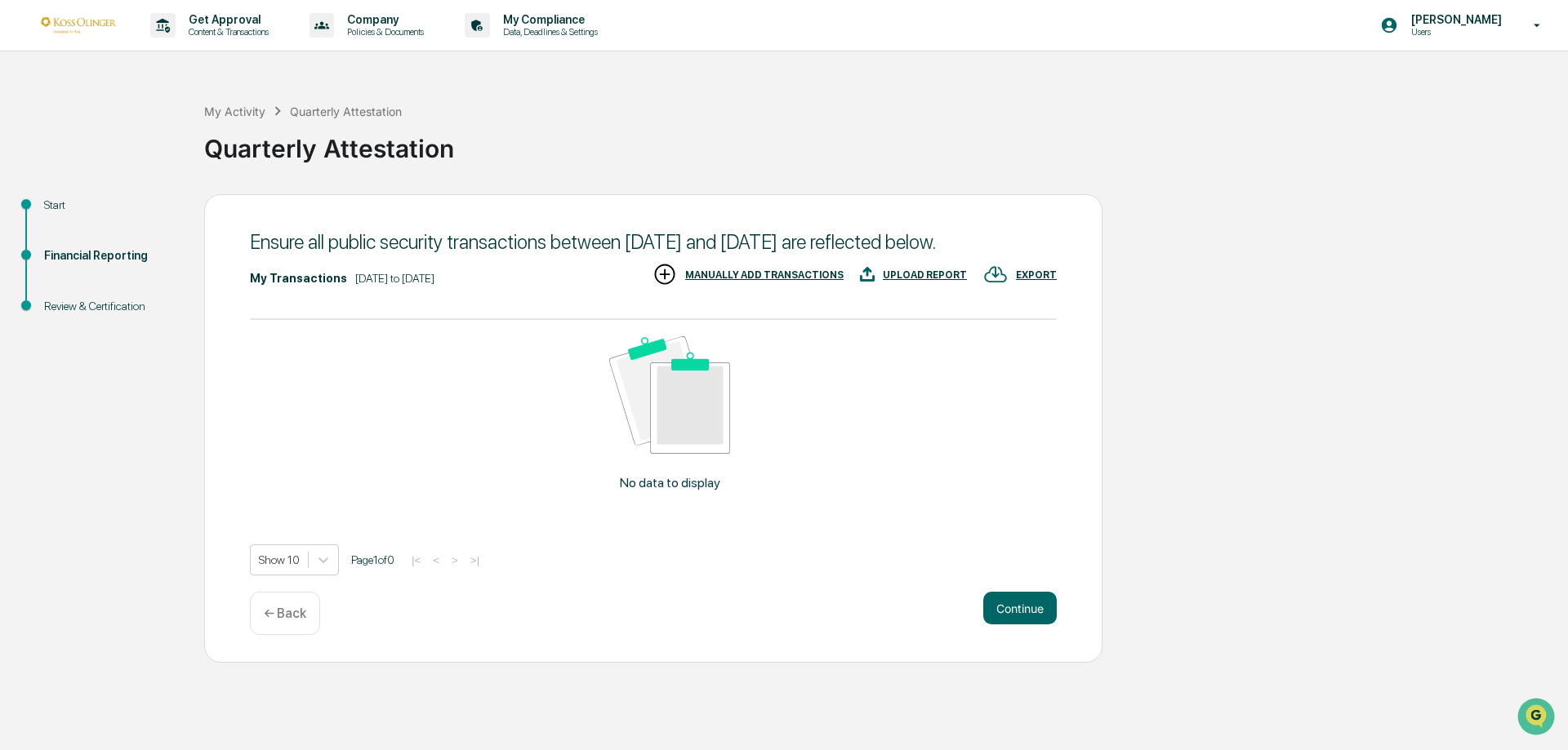
click at [284, 621] on p "← Back" at bounding box center [285, 614] width 42 height 16
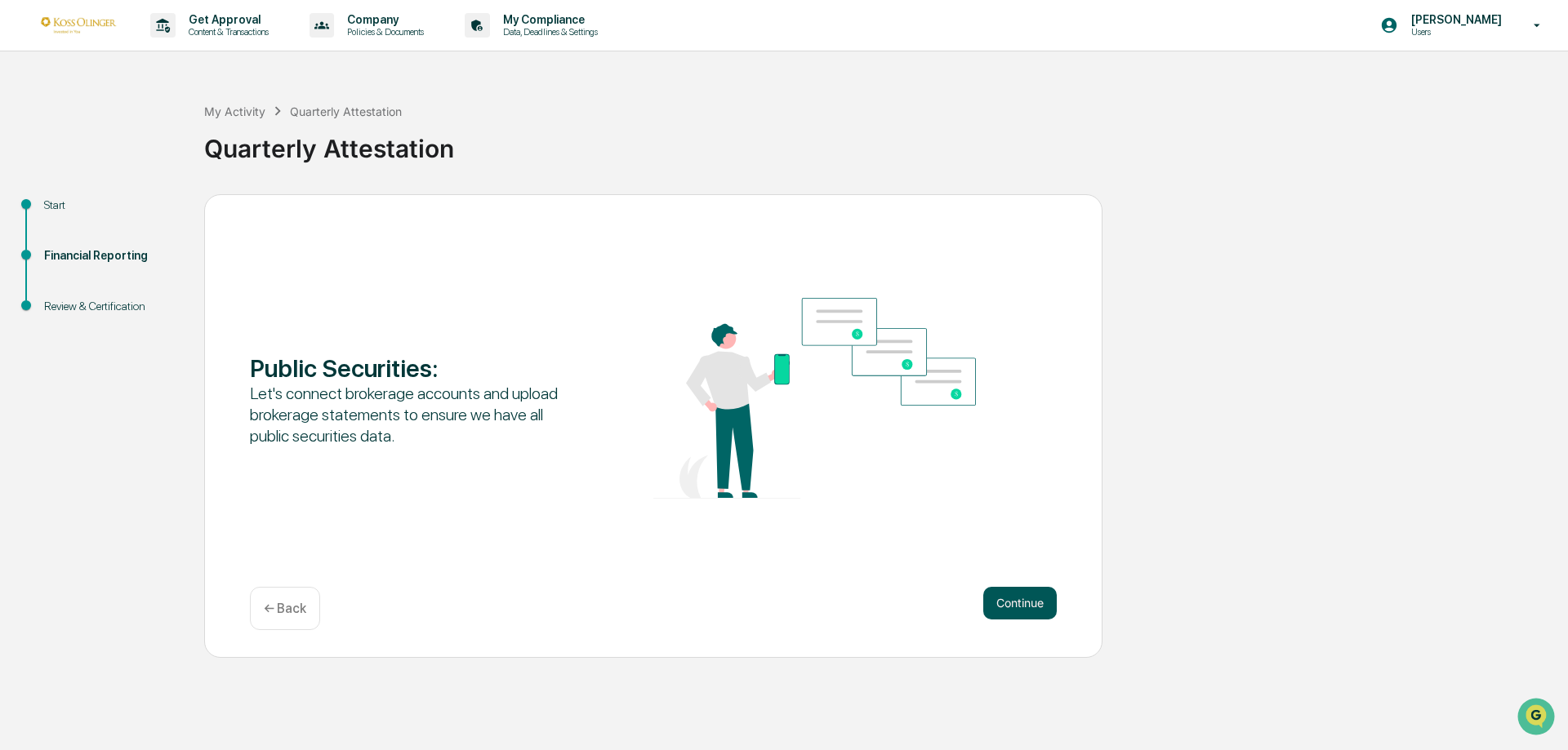
click at [1035, 599] on button "Continue" at bounding box center [1019, 603] width 73 height 33
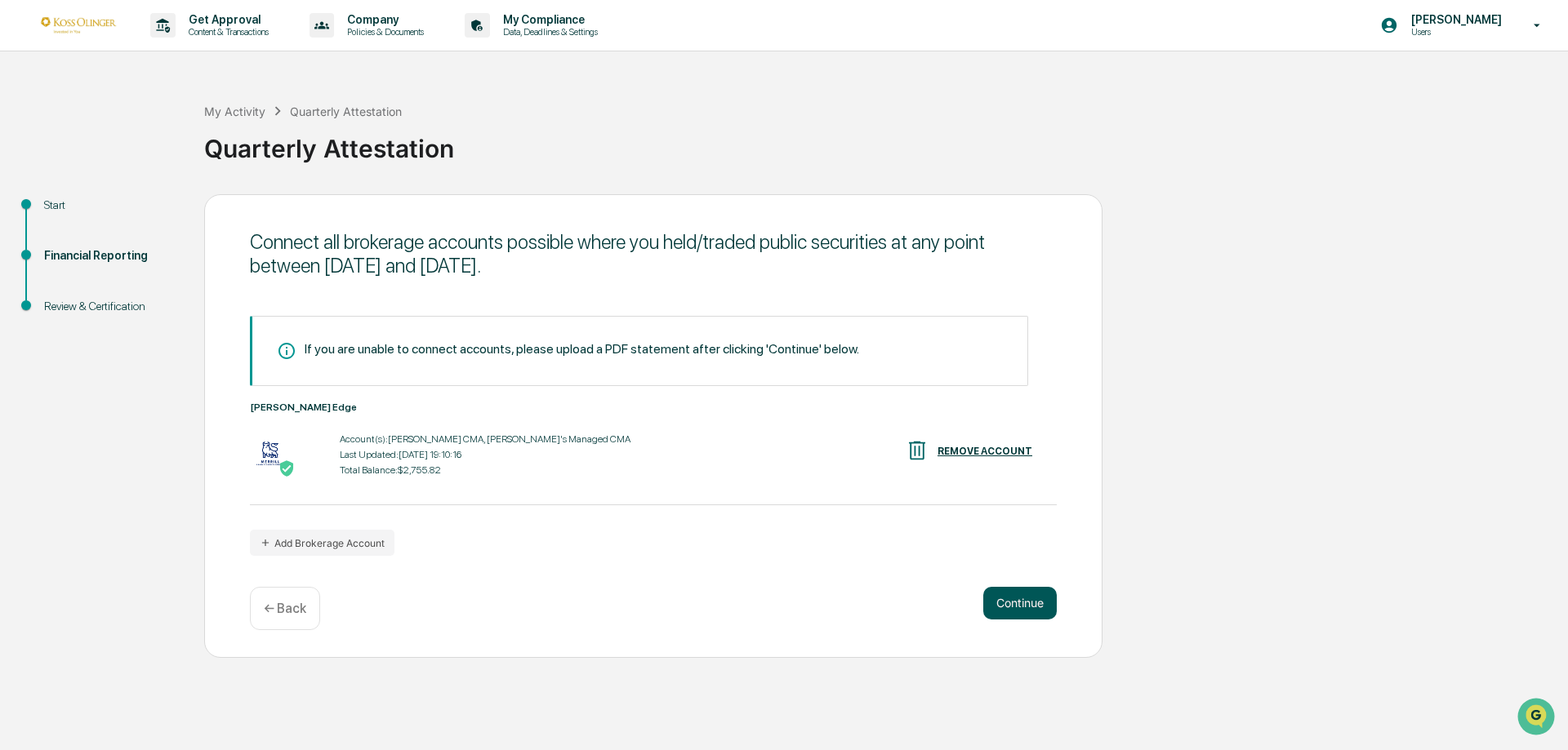
click at [1032, 599] on button "Continue" at bounding box center [1019, 603] width 73 height 33
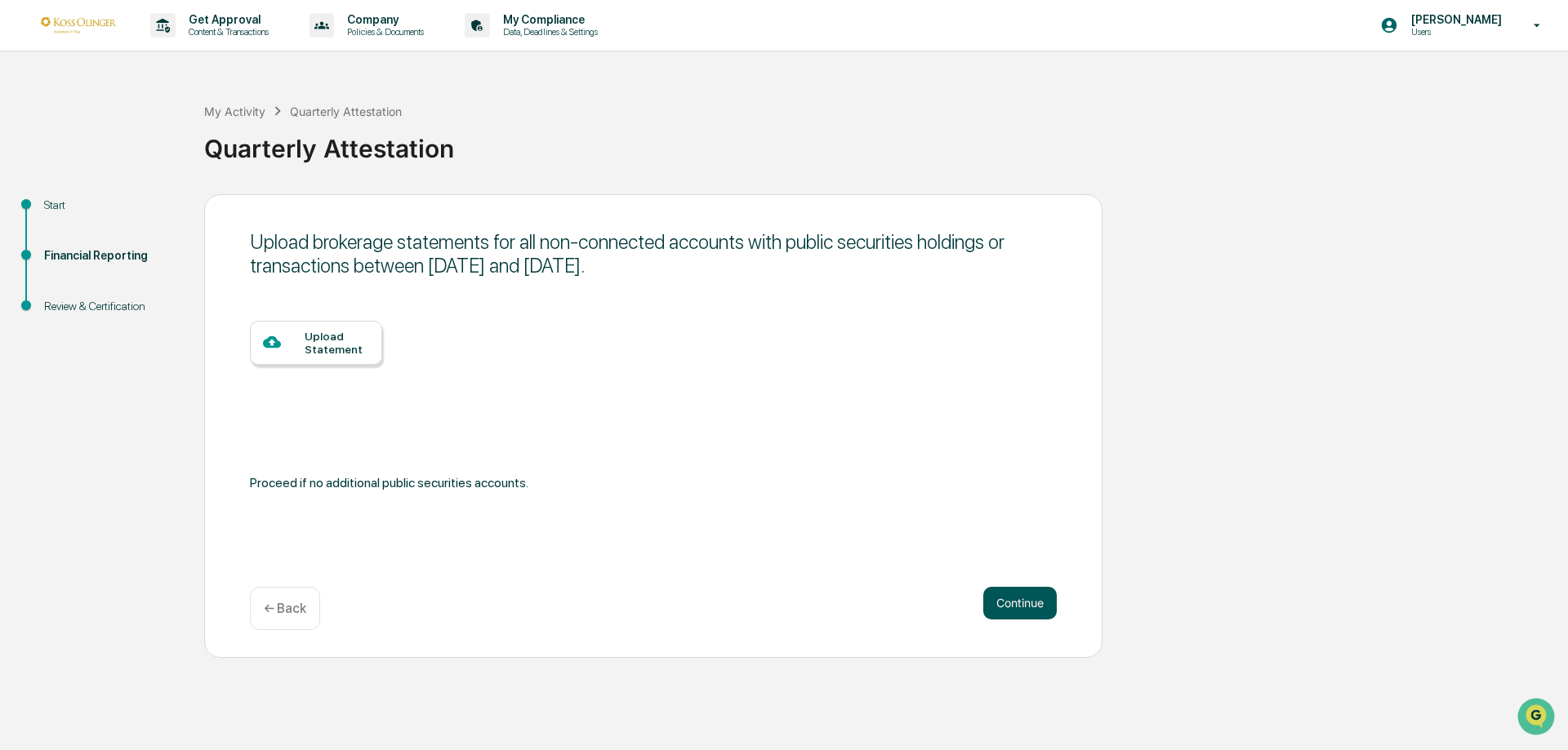
click at [1031, 599] on button "Continue" at bounding box center [1019, 603] width 73 height 33
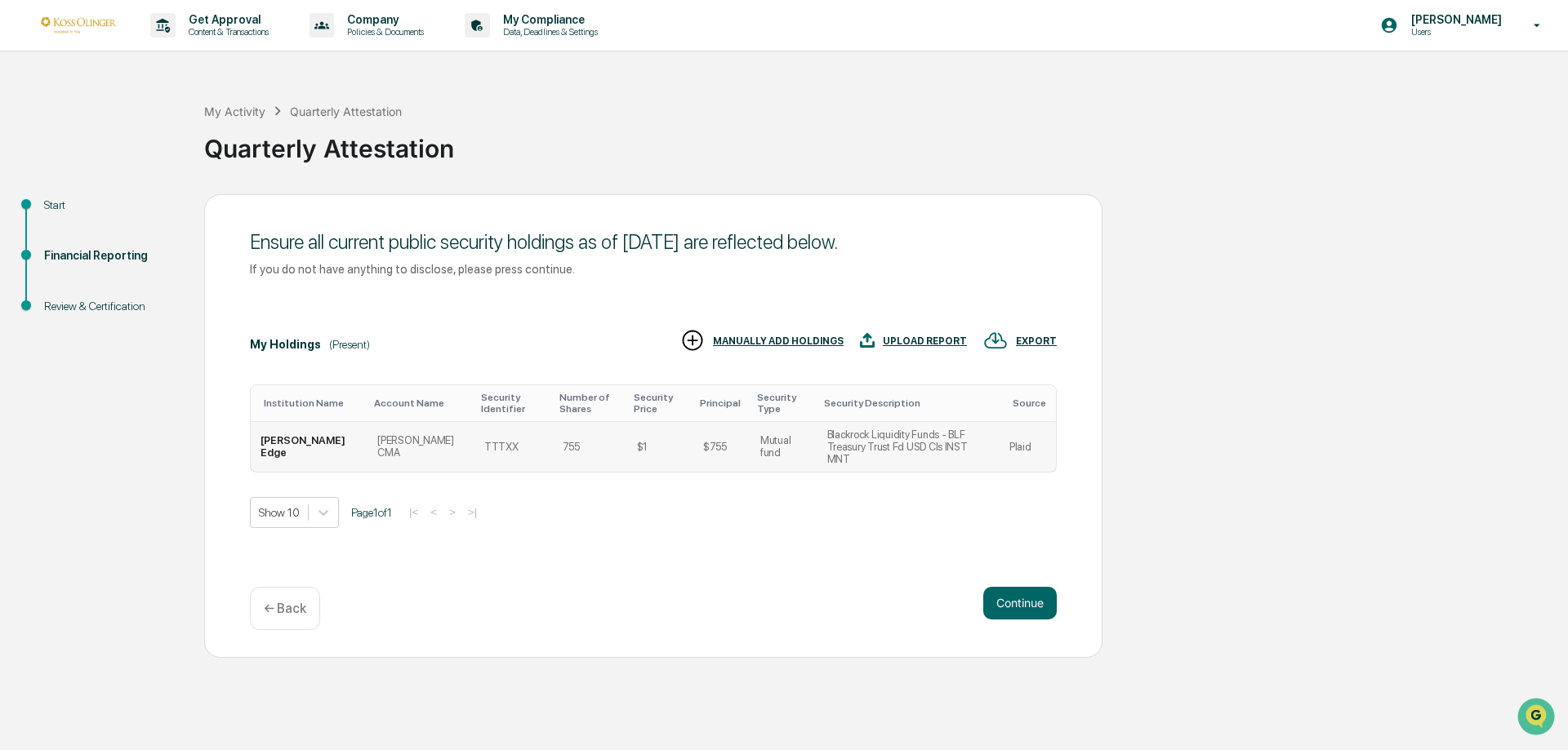
click at [693, 448] on td "$755" at bounding box center [721, 447] width 57 height 50
click at [306, 440] on td "[PERSON_NAME] Edge" at bounding box center [309, 447] width 117 height 50
click at [806, 347] on div "MANUALLY ADD HOLDINGS" at bounding box center [778, 341] width 131 height 11
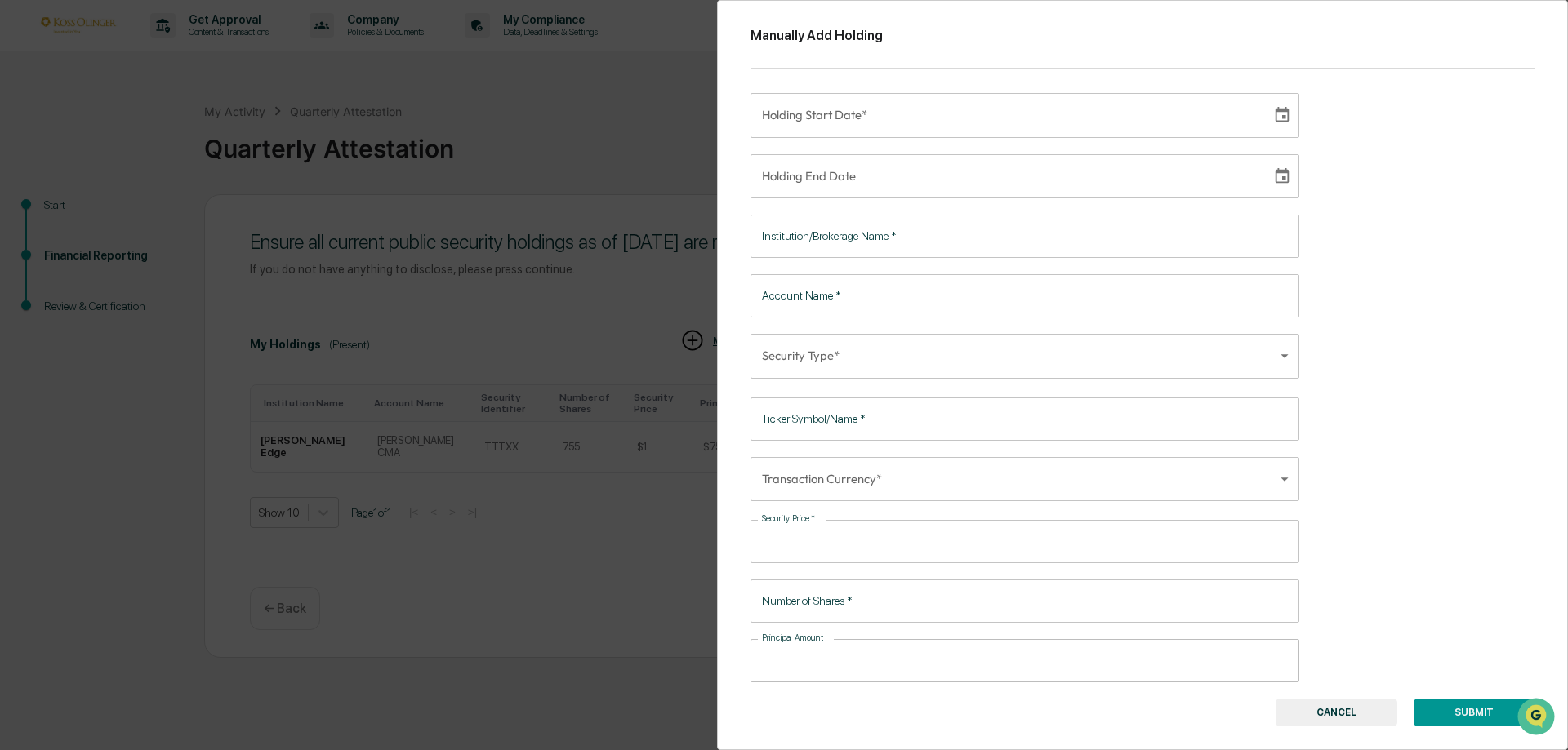
click at [1312, 719] on button "CANCEL" at bounding box center [1337, 713] width 122 height 28
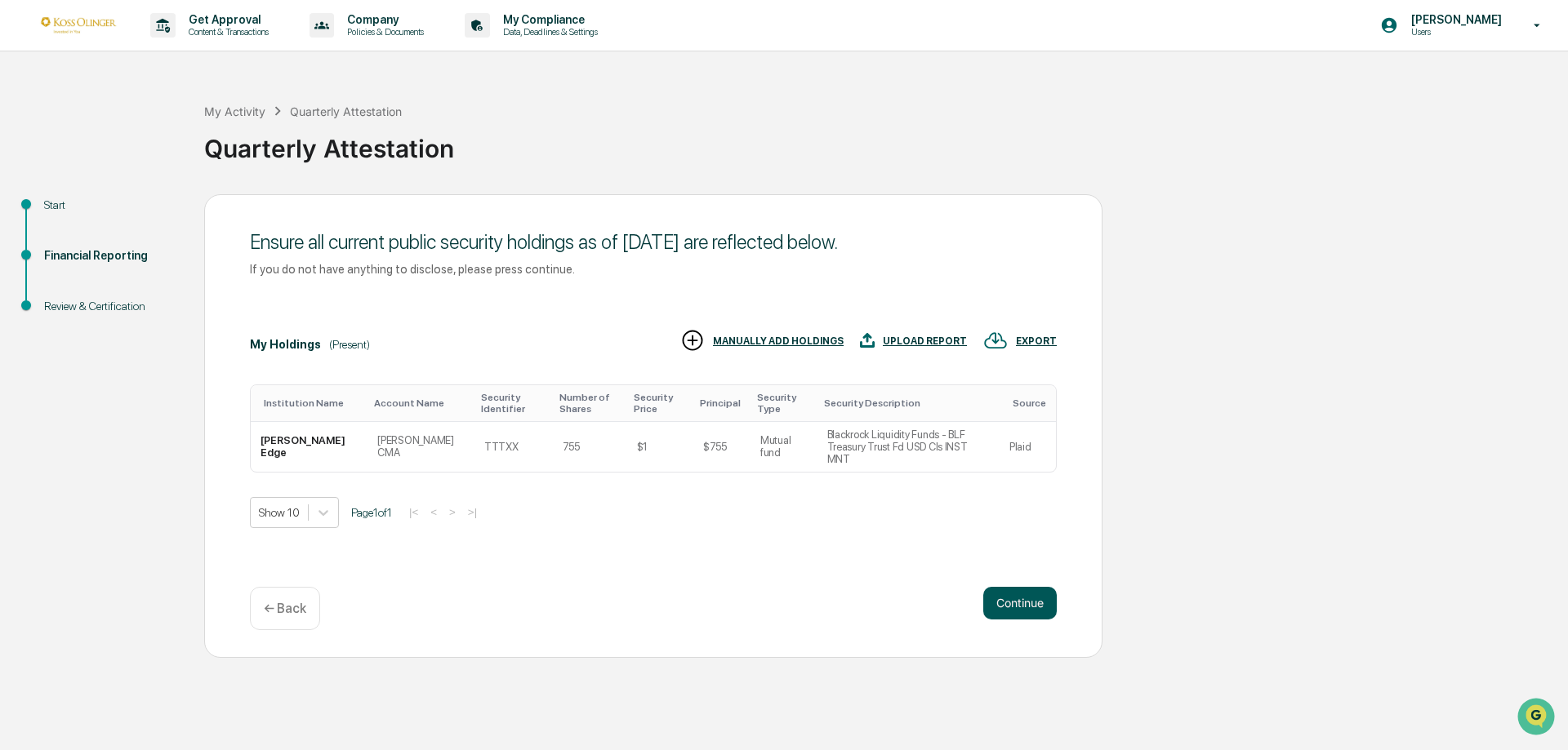
click at [1036, 603] on button "Continue" at bounding box center [1019, 603] width 73 height 33
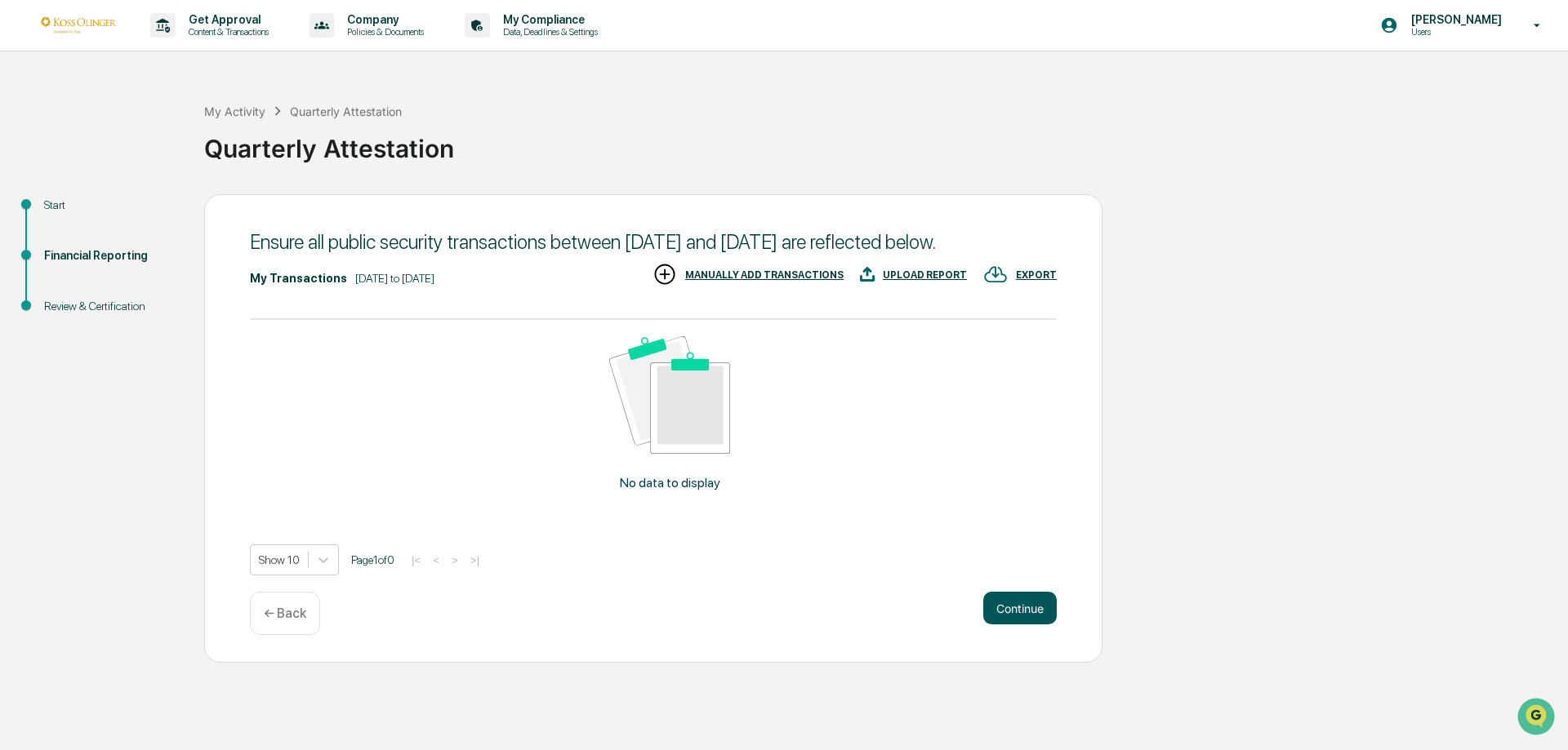
click at [1026, 625] on button "Continue" at bounding box center [1019, 608] width 73 height 33
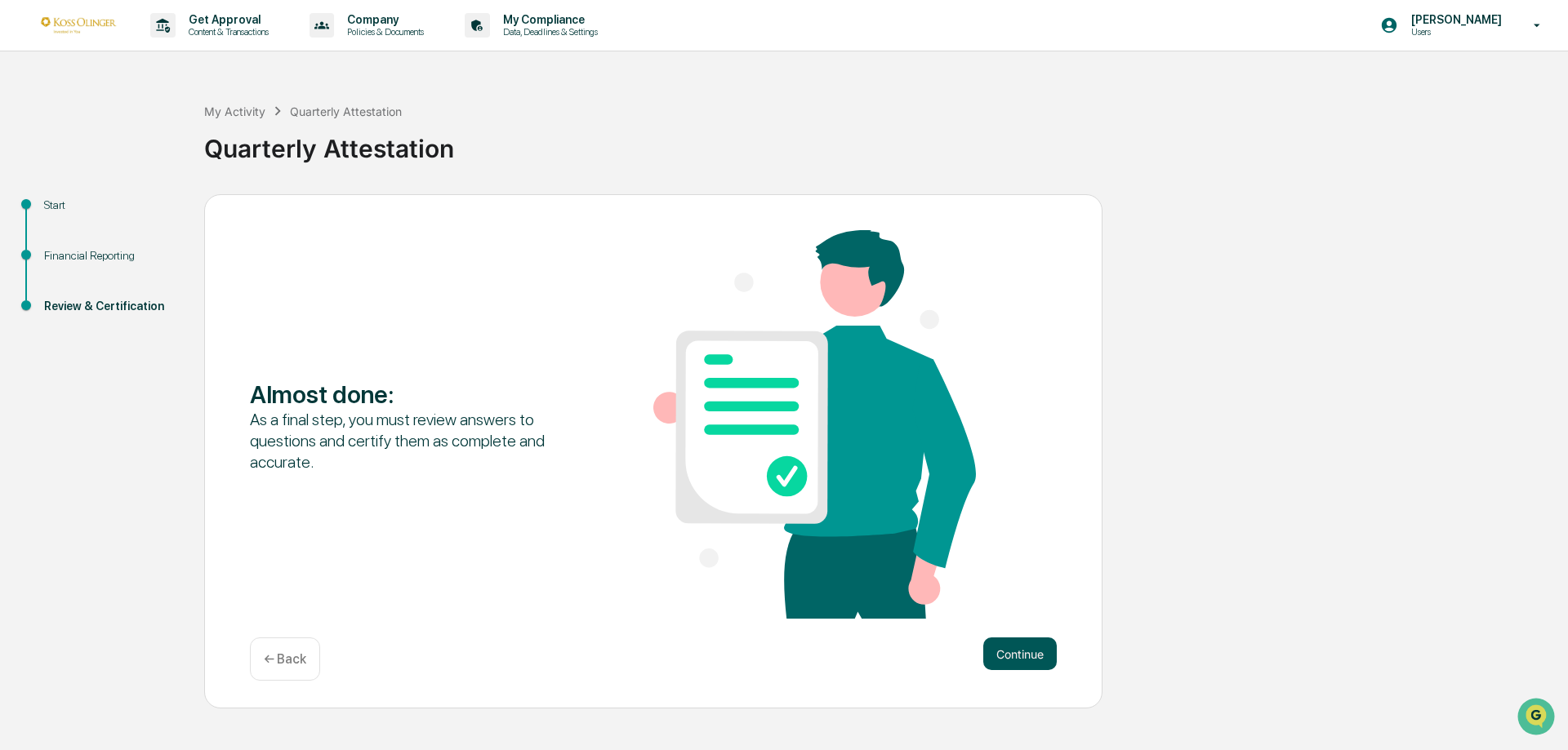
click at [1027, 661] on button "Continue" at bounding box center [1019, 654] width 73 height 33
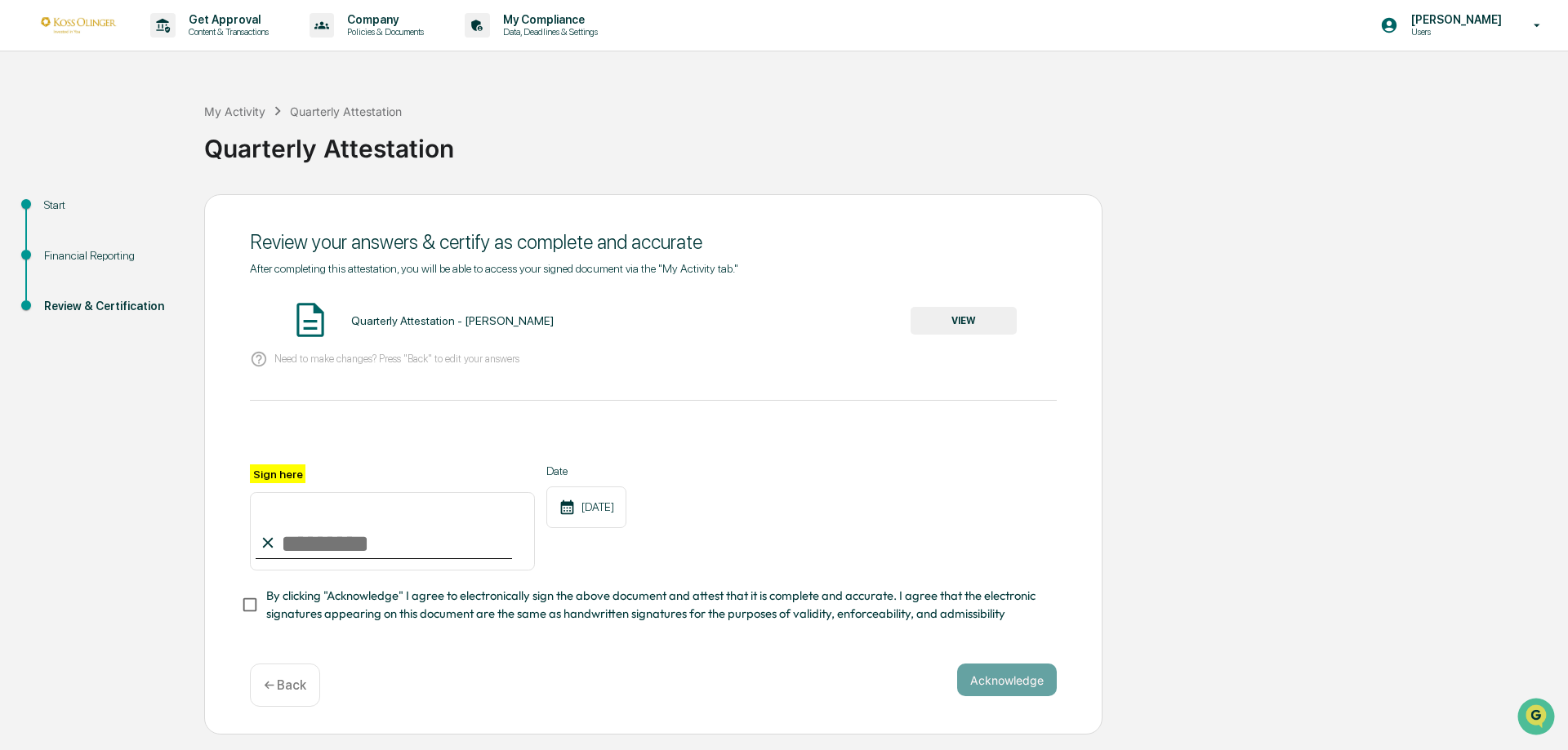
click at [321, 550] on input "Sign here" at bounding box center [392, 531] width 285 height 78
type input "**********"
click at [948, 318] on button "VIEW" at bounding box center [964, 321] width 106 height 28
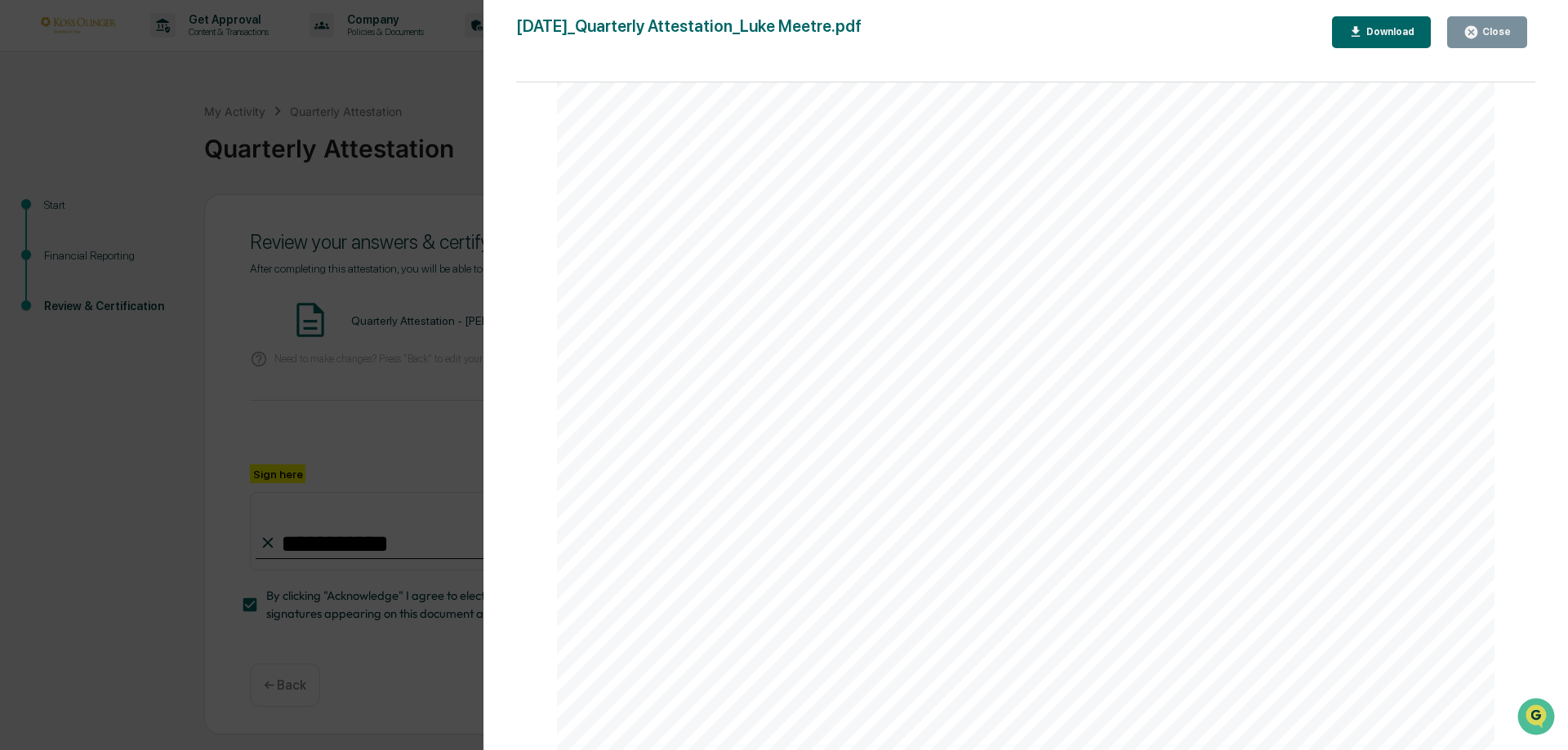
scroll to position [3454, 0]
click at [1508, 38] on div "Close" at bounding box center [1495, 31] width 32 height 11
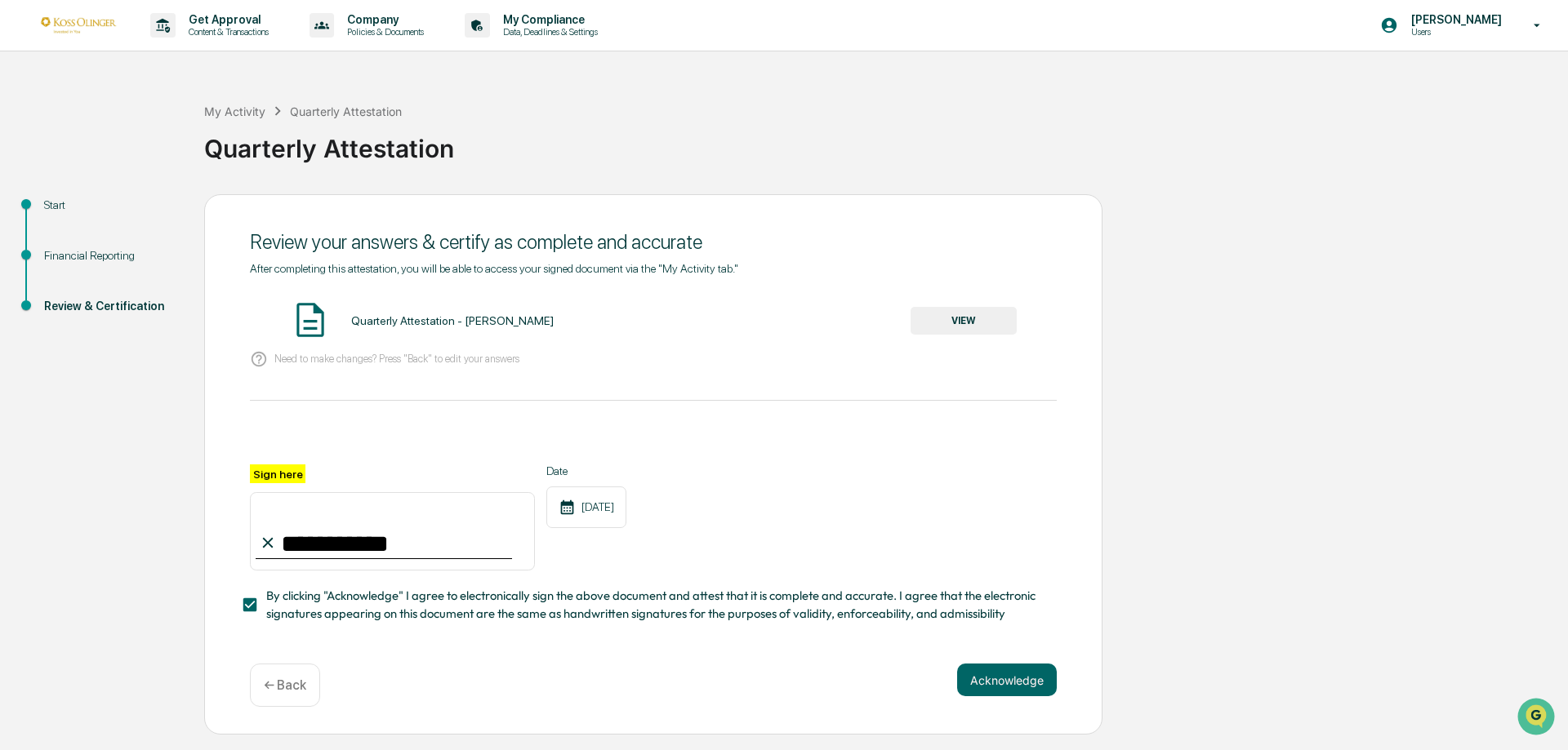
click at [976, 309] on button "VIEW" at bounding box center [964, 321] width 106 height 28
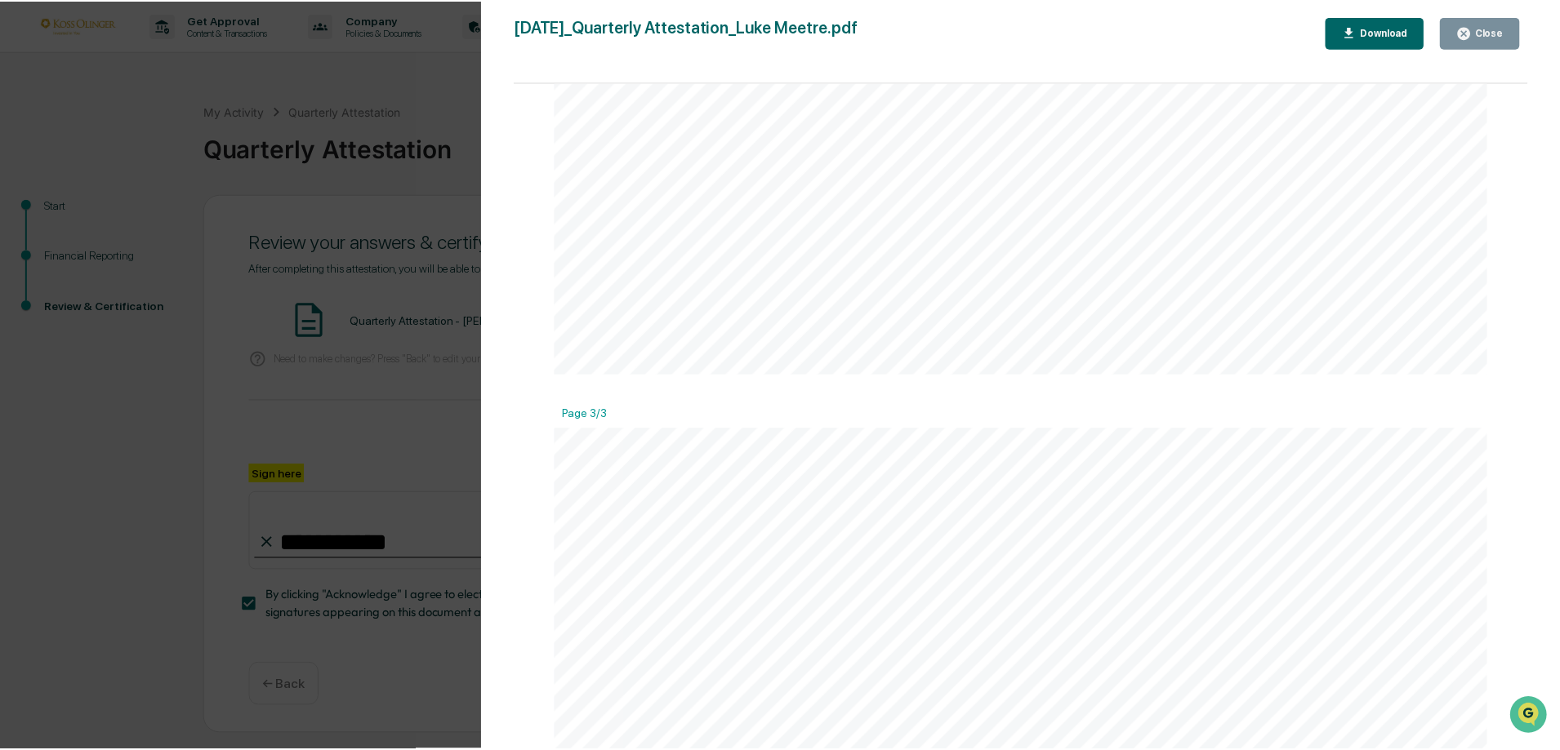
scroll to position [3022, 0]
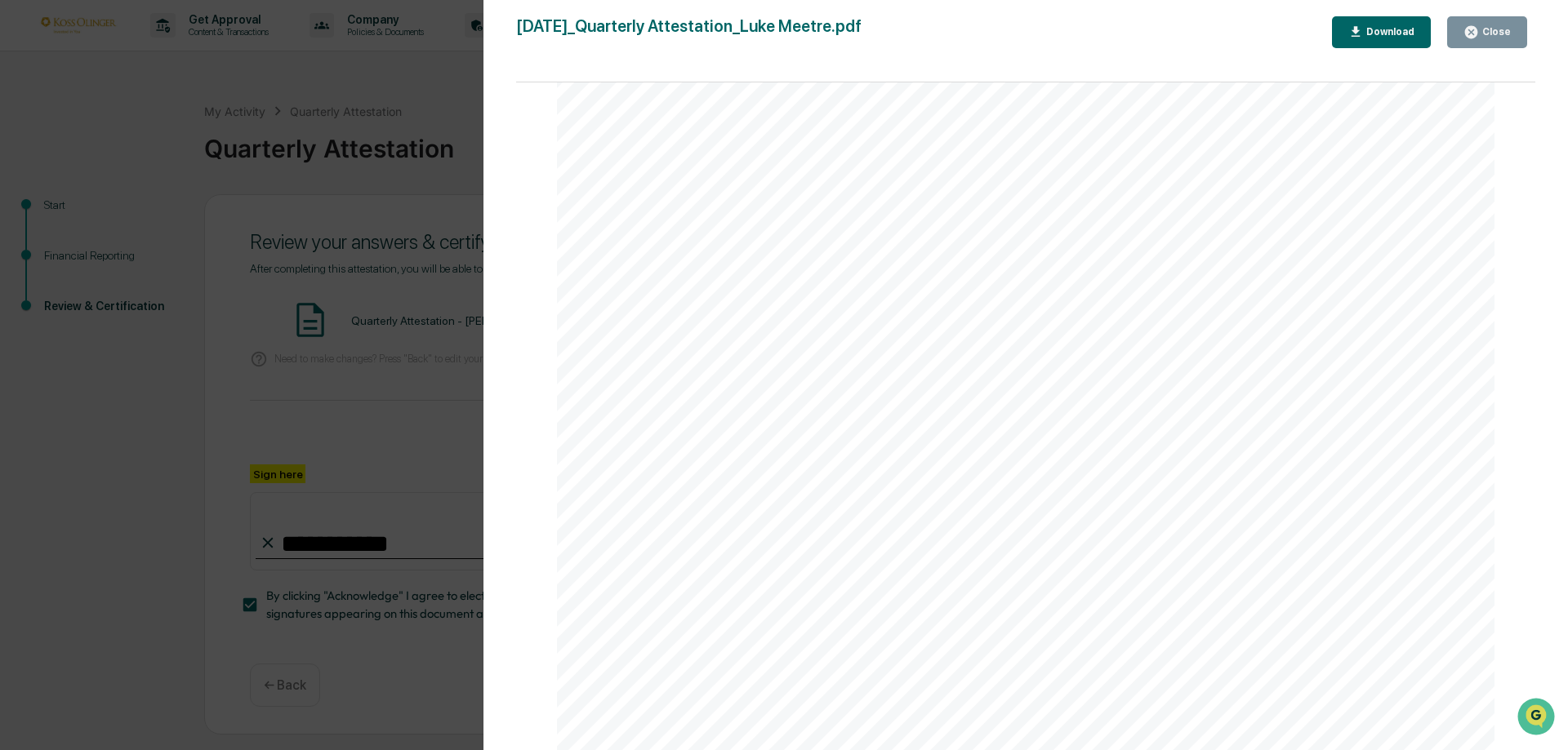
click at [1483, 30] on div "Close" at bounding box center [1495, 31] width 32 height 11
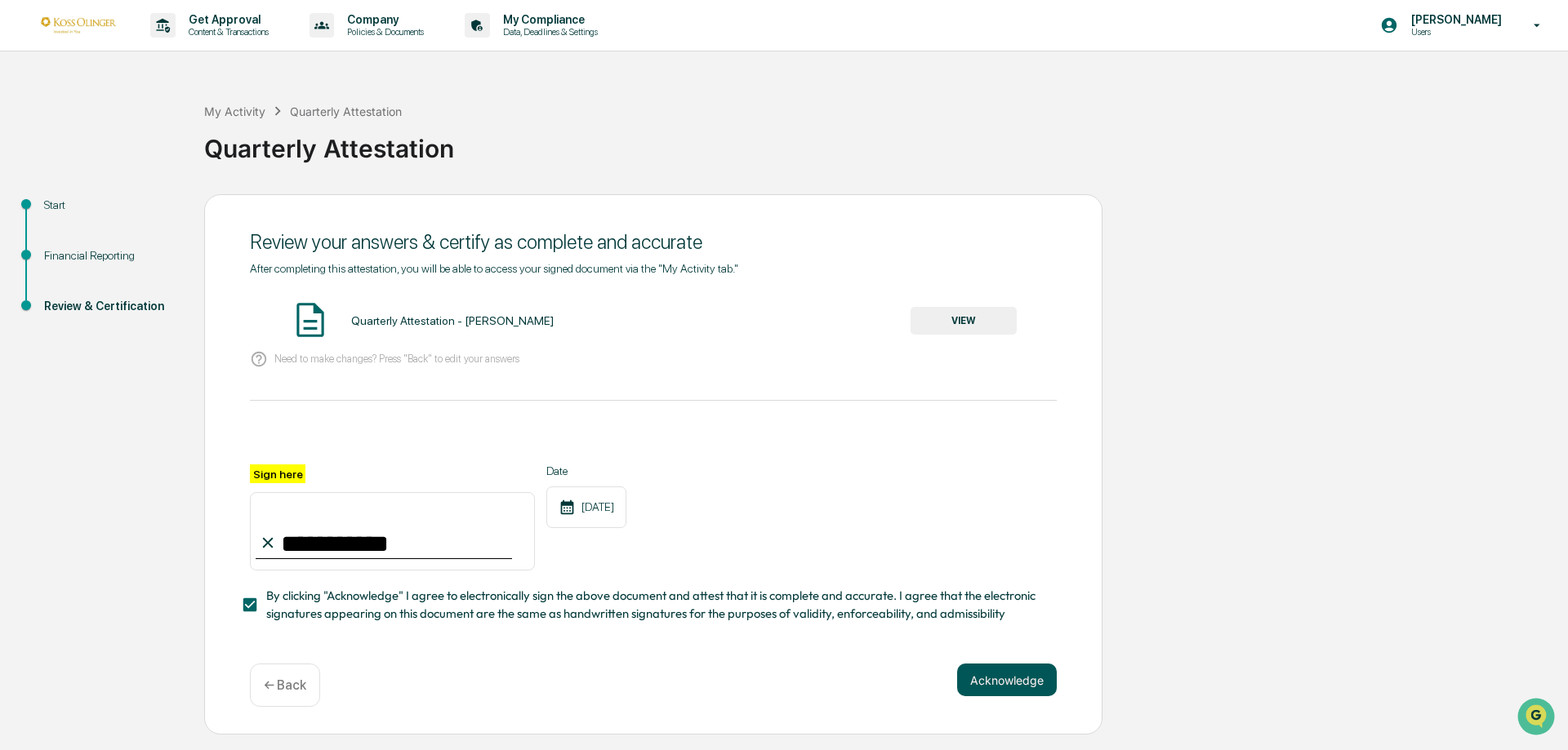
click at [995, 684] on button "Acknowledge" at bounding box center [1007, 680] width 100 height 33
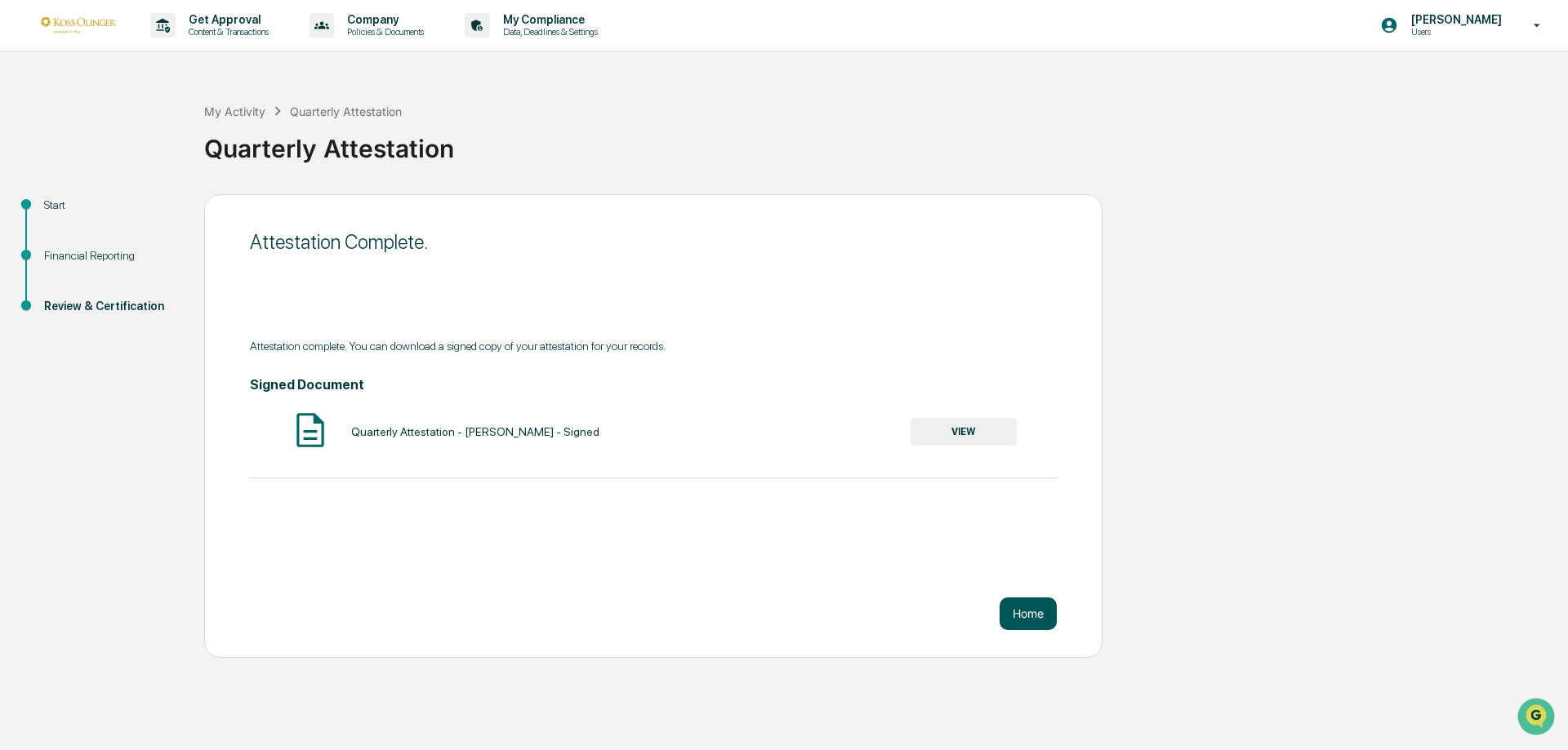
click at [1036, 615] on button "Home" at bounding box center [1028, 614] width 57 height 33
